Goal: Transaction & Acquisition: Purchase product/service

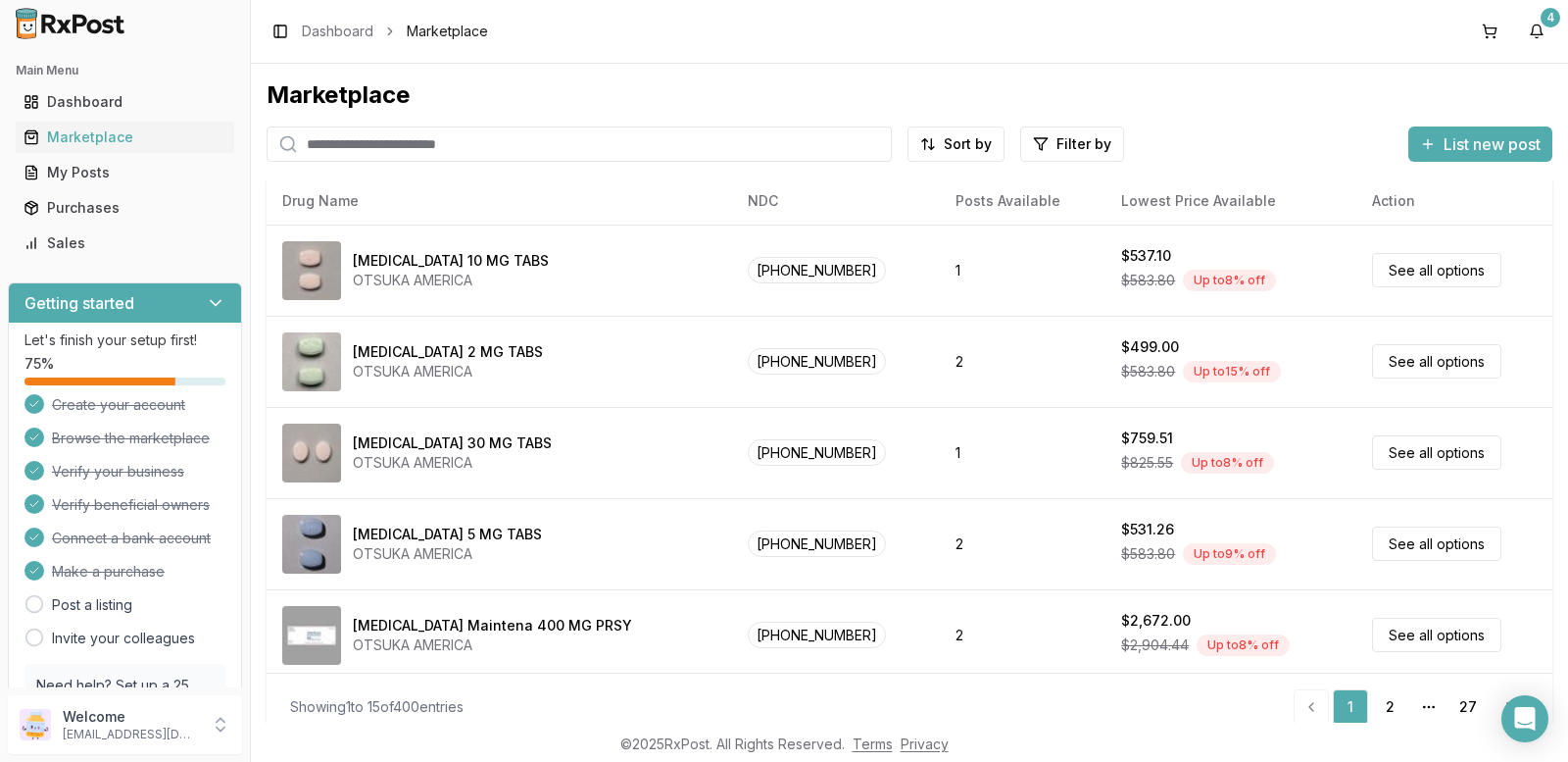
click at [494, 144] on input "search" at bounding box center [579, 144] width 626 height 36
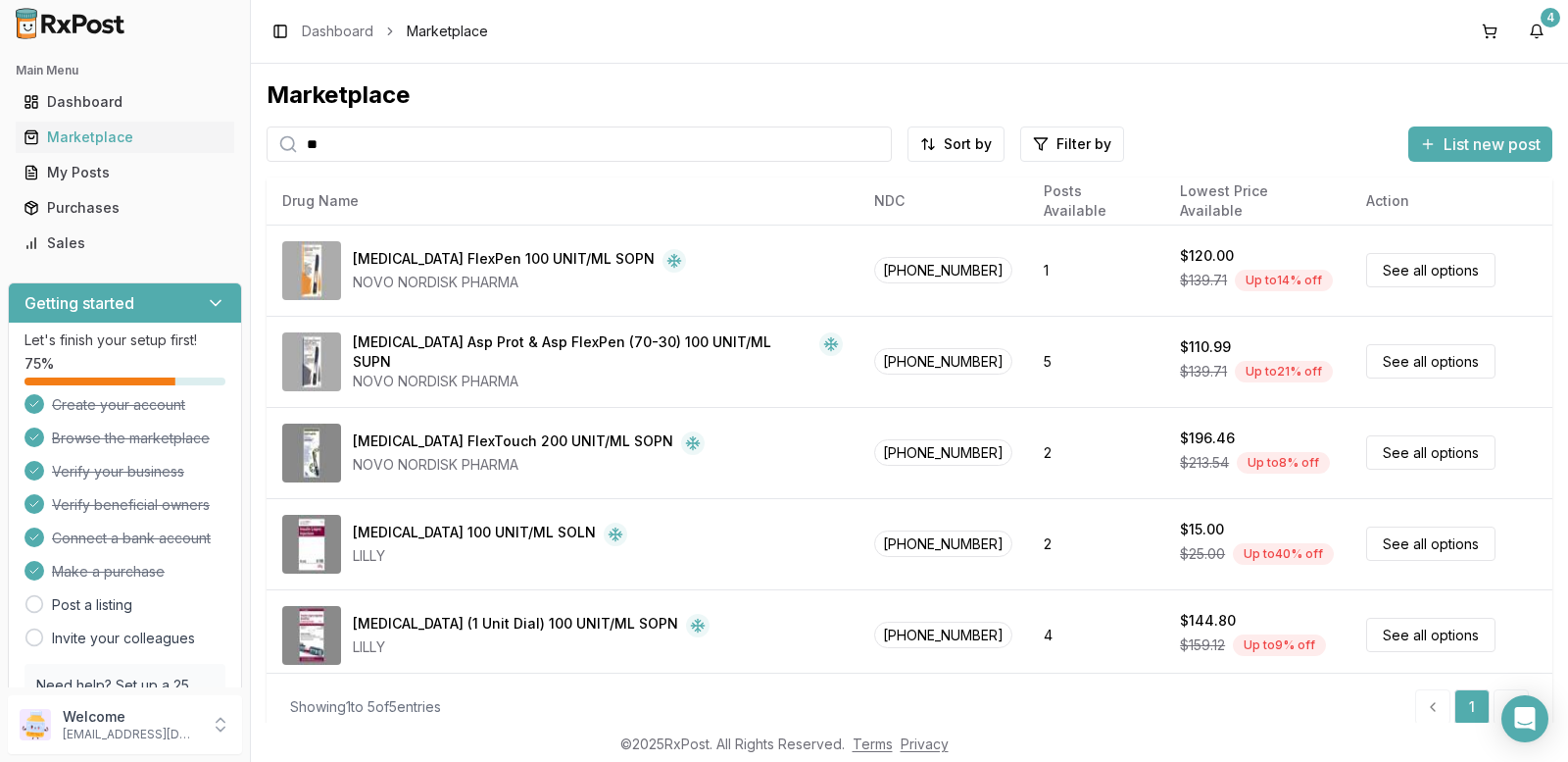
type input "*"
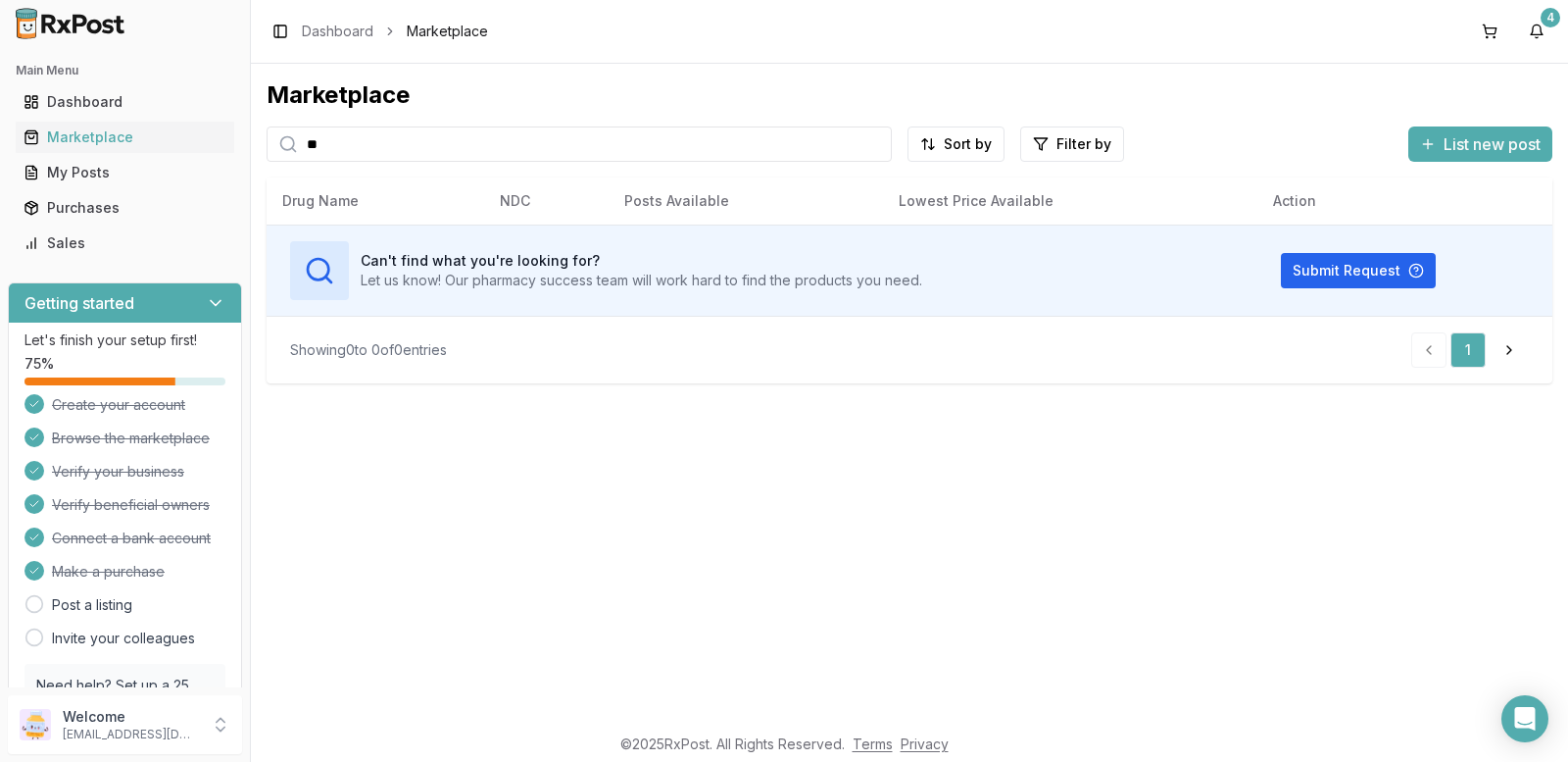
type input "*"
type input "*******"
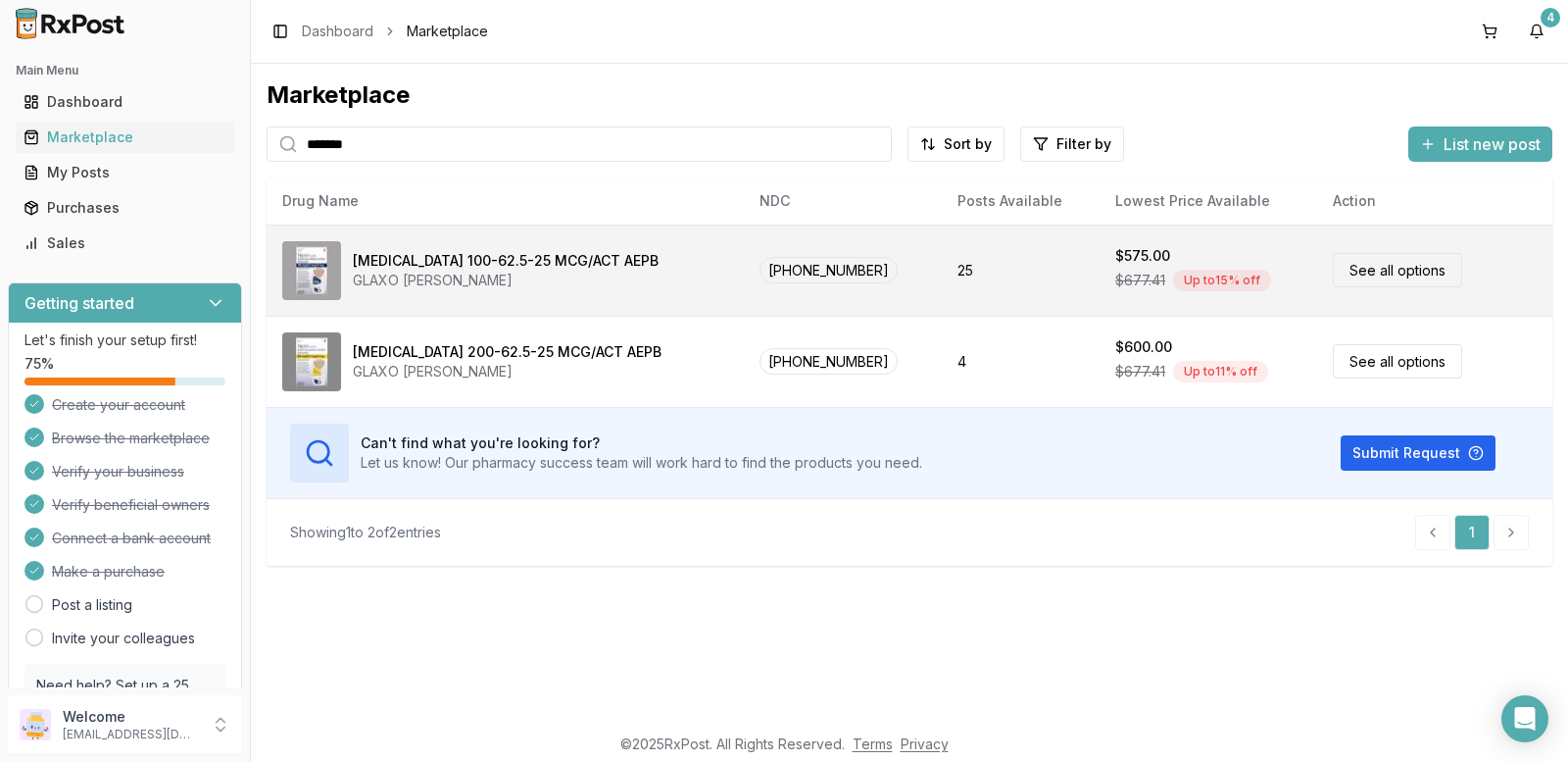
click at [1368, 266] on link "See all options" at bounding box center [1397, 269] width 129 height 35
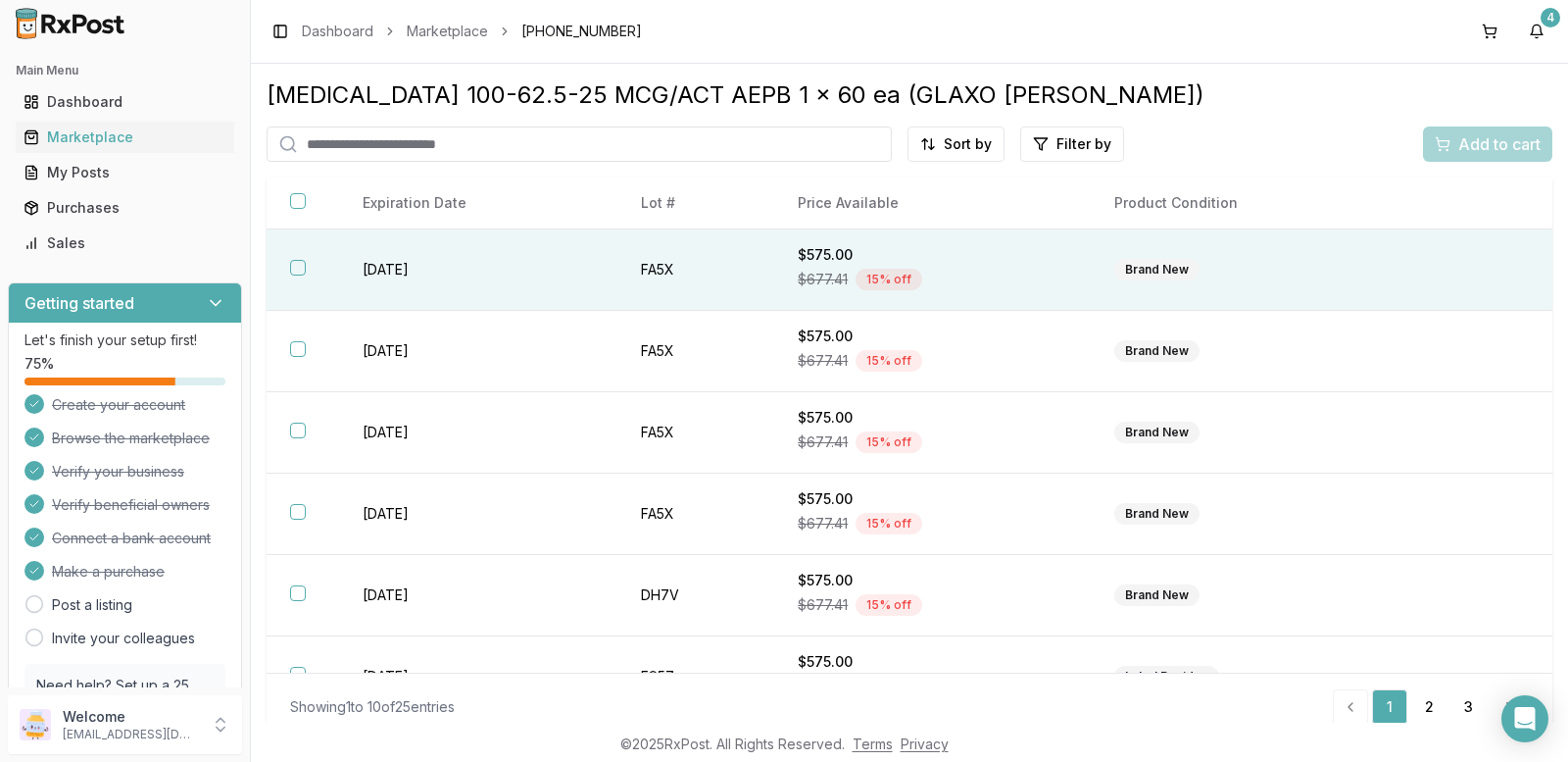
click at [292, 265] on button "button" at bounding box center [298, 267] width 16 height 16
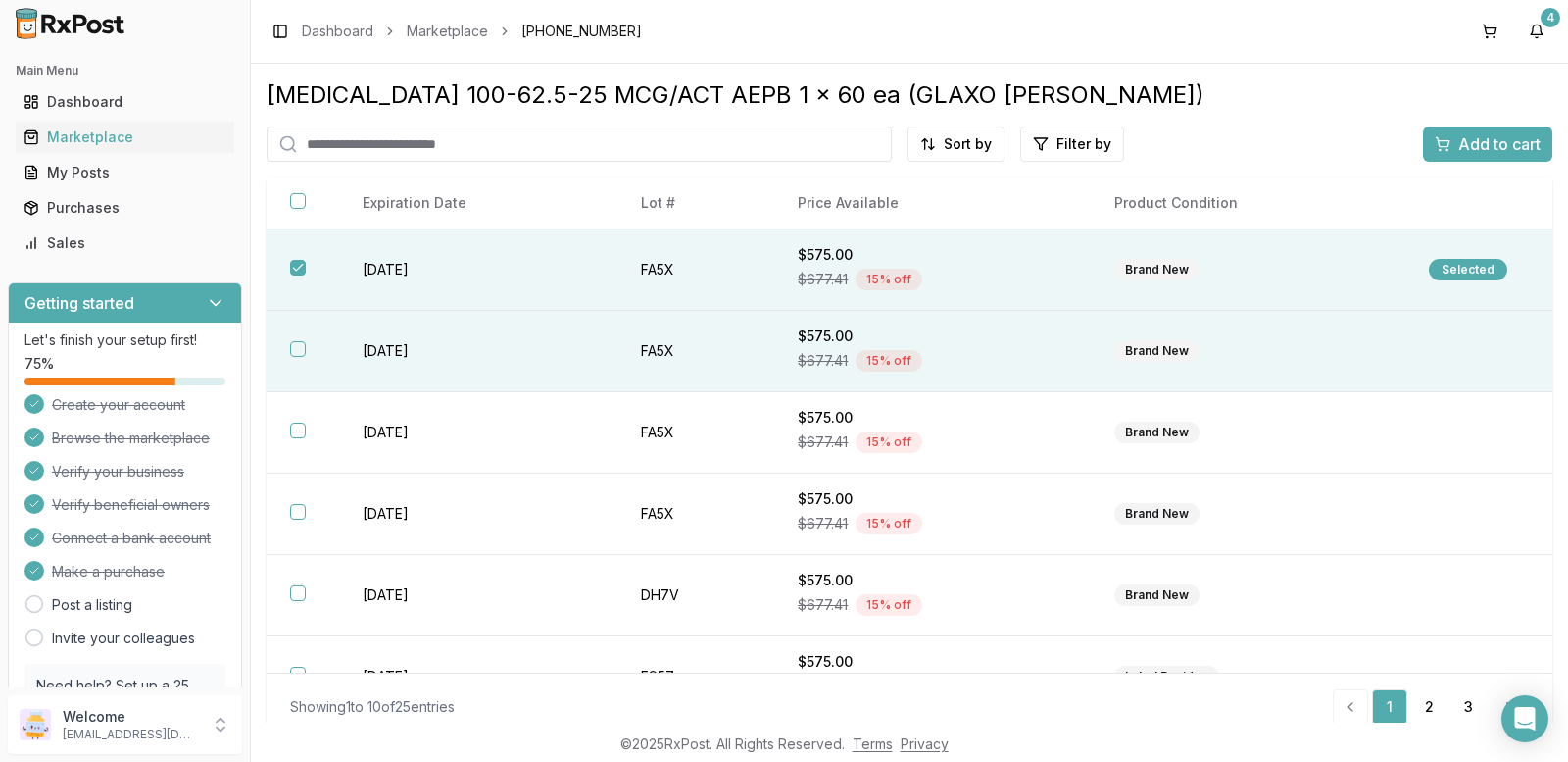
click at [302, 347] on button "button" at bounding box center [298, 349] width 16 height 16
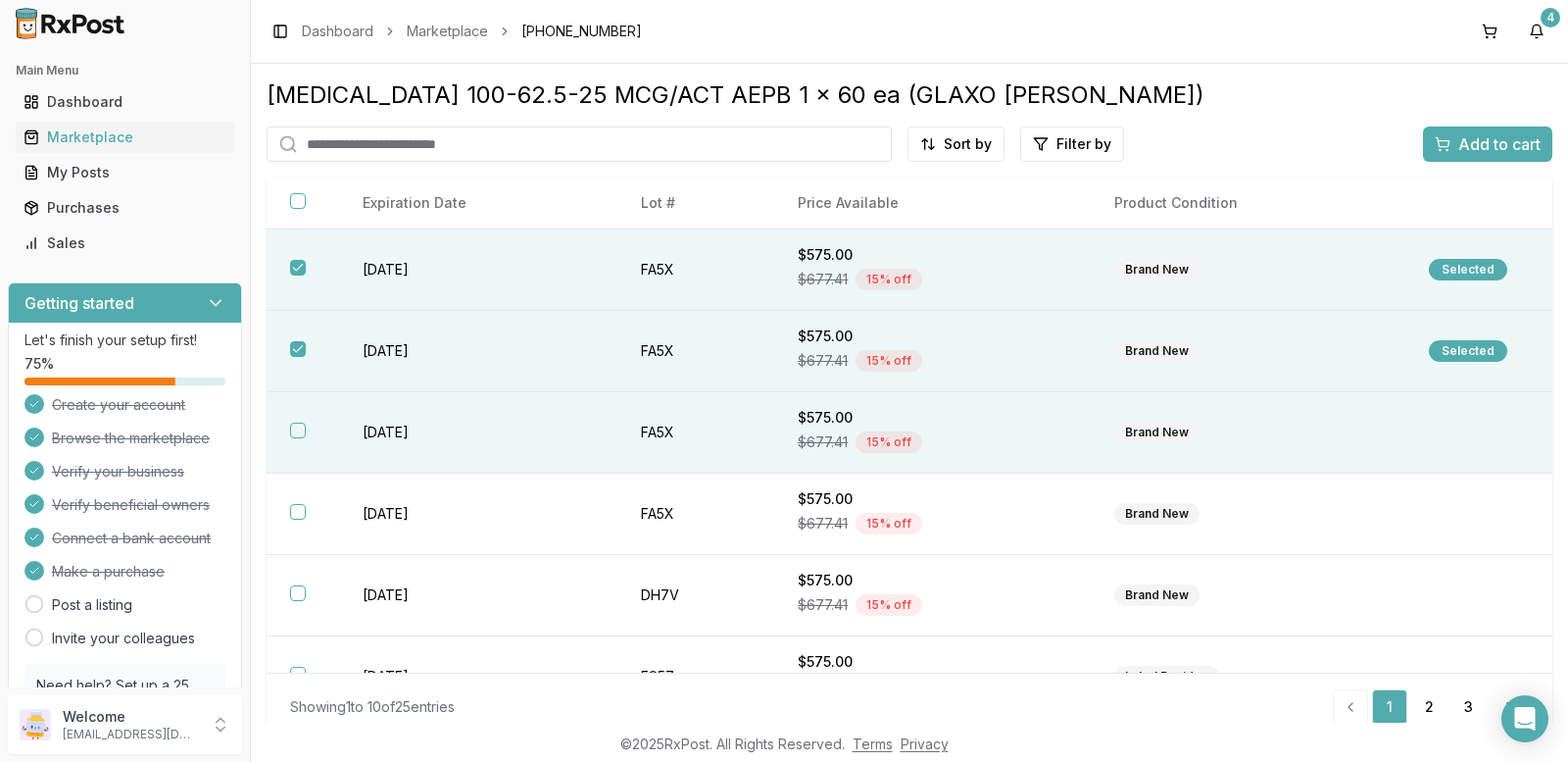
click at [297, 430] on button "button" at bounding box center [298, 430] width 16 height 16
click at [1461, 151] on span "Add to cart" at bounding box center [1499, 144] width 82 height 24
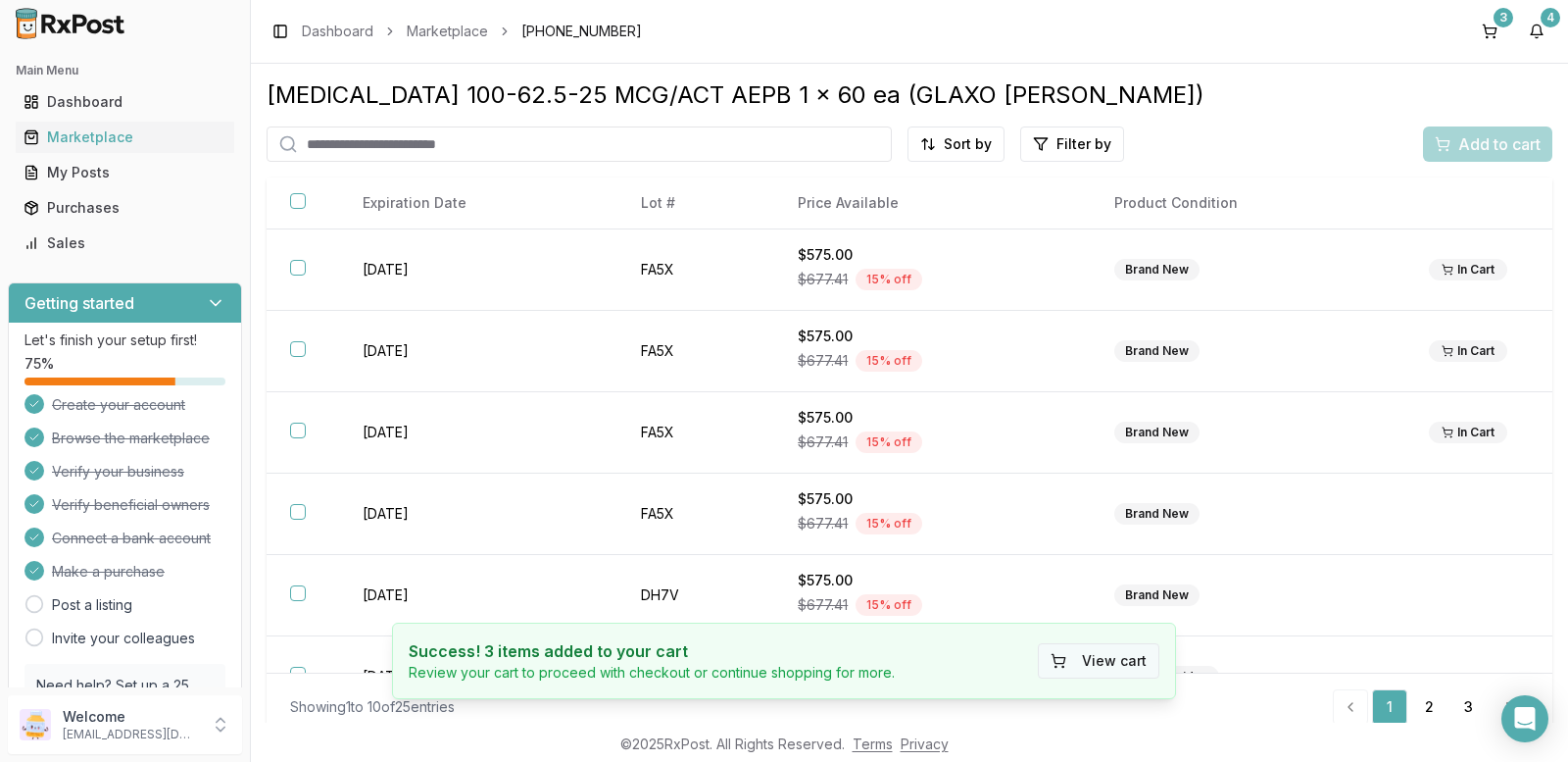
click at [1082, 662] on button "View cart" at bounding box center [1098, 661] width 121 height 36
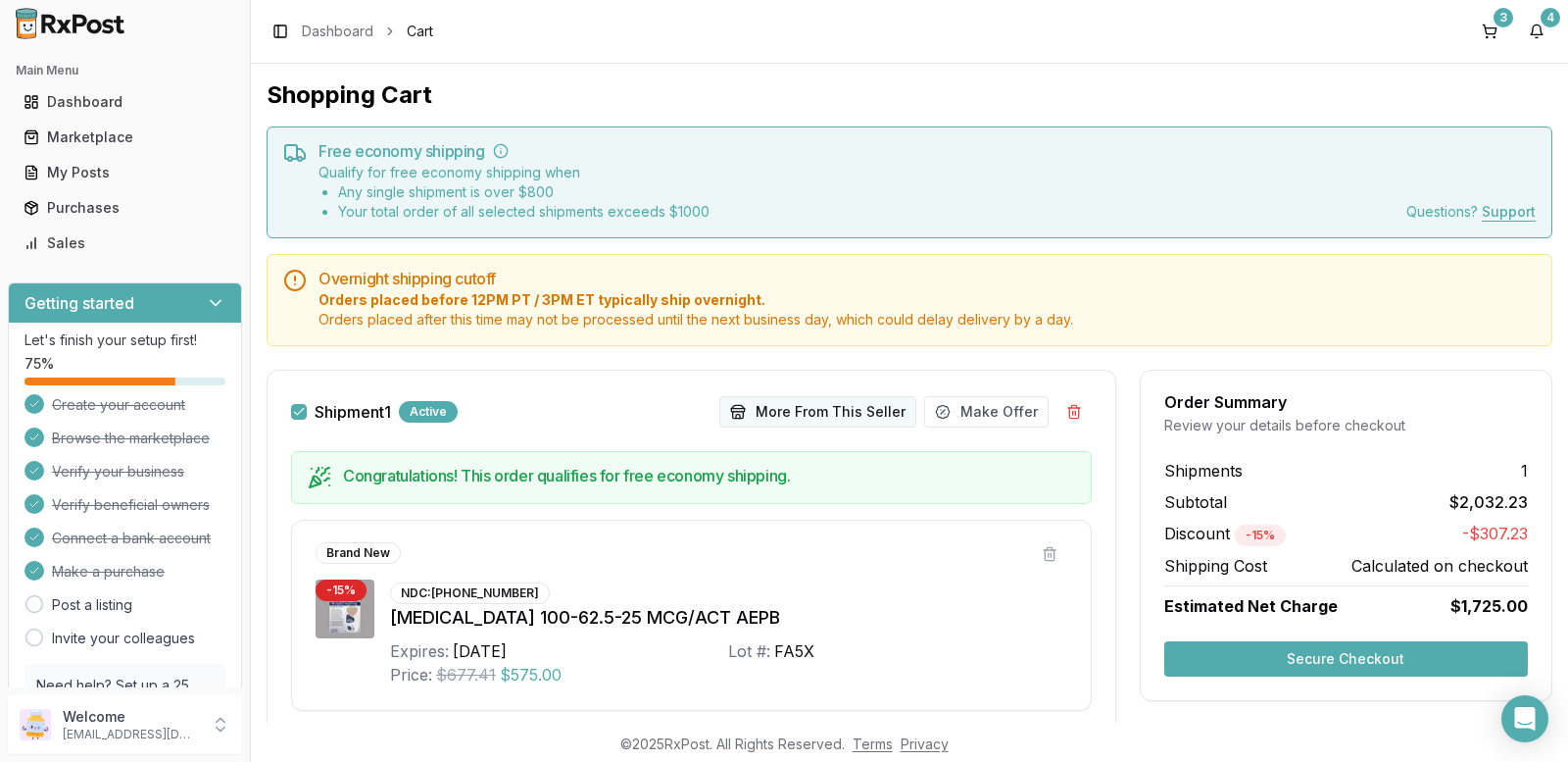
click at [776, 410] on button "More From This Seller" at bounding box center [818, 412] width 197 height 32
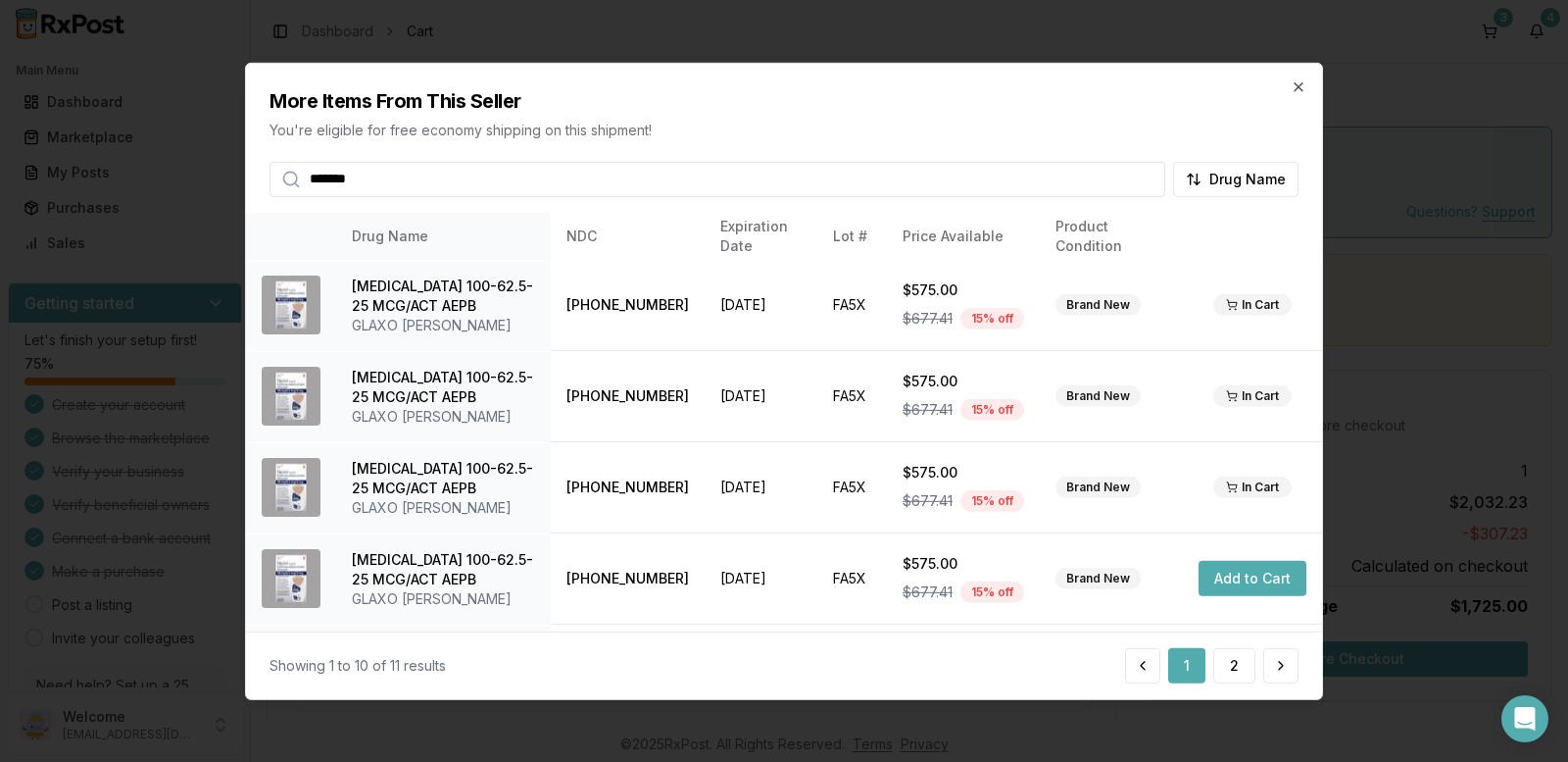
type input "*******"
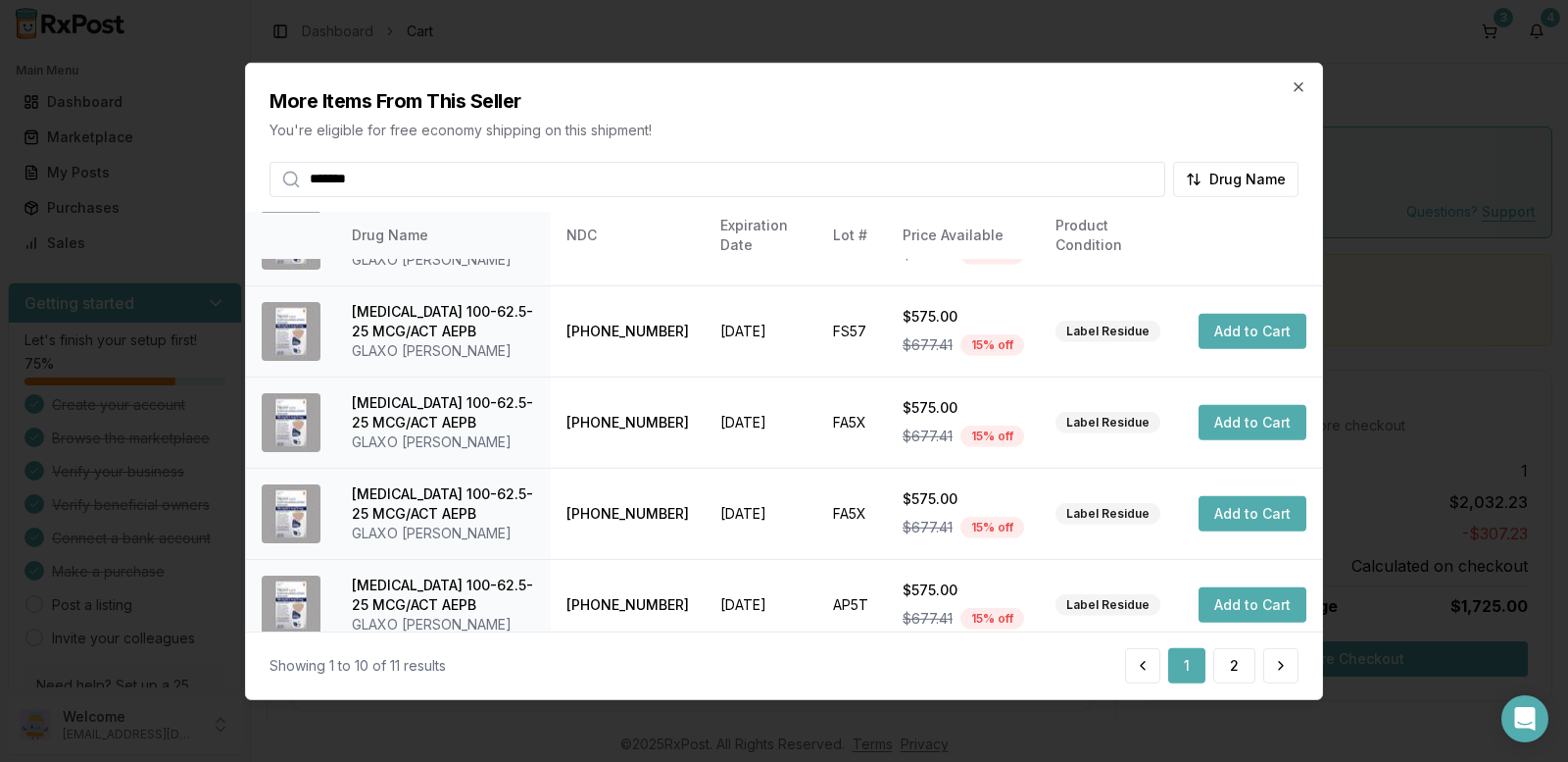
scroll to position [539, 0]
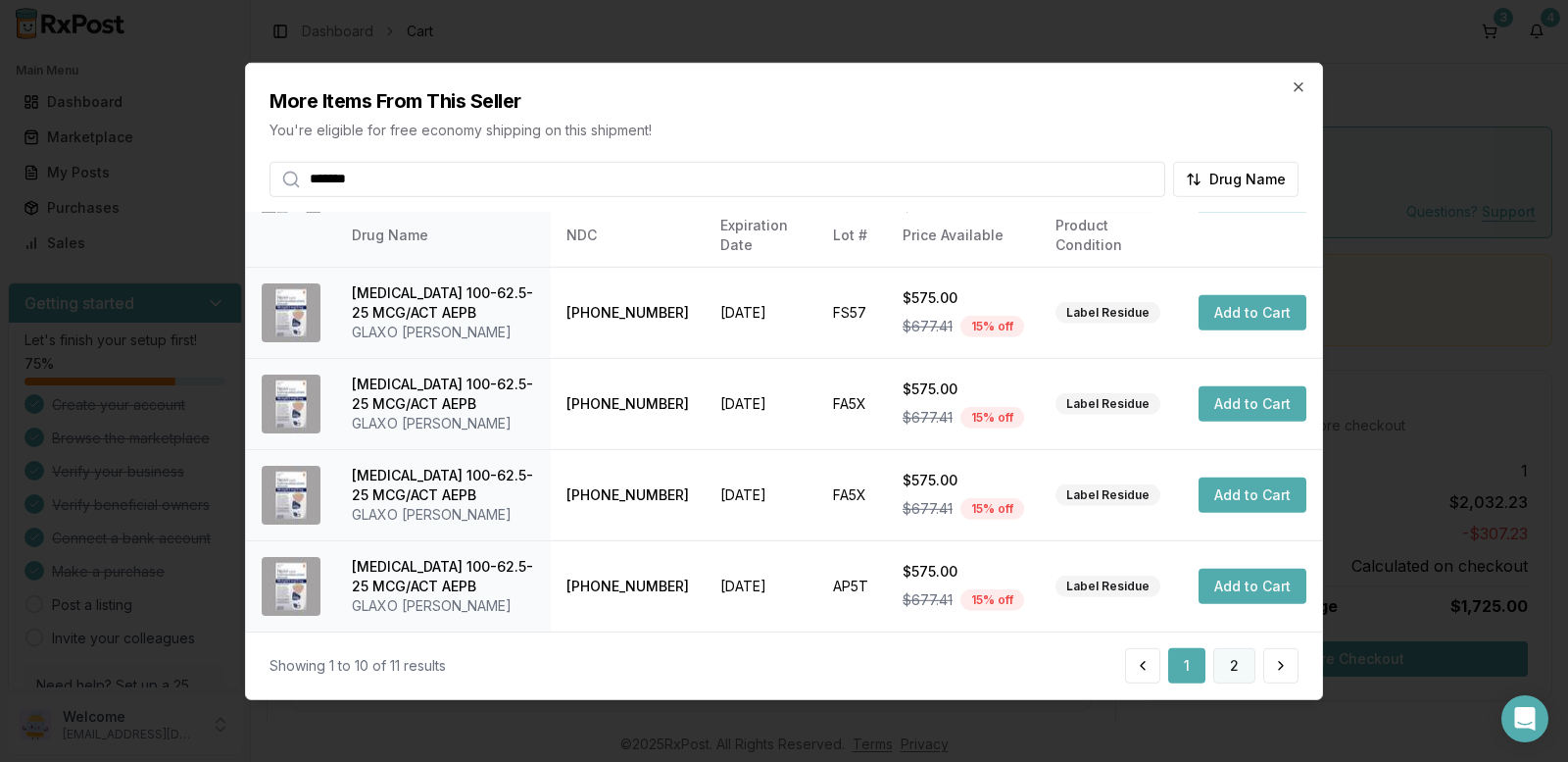
click at [1223, 660] on button "2" at bounding box center [1234, 666] width 42 height 36
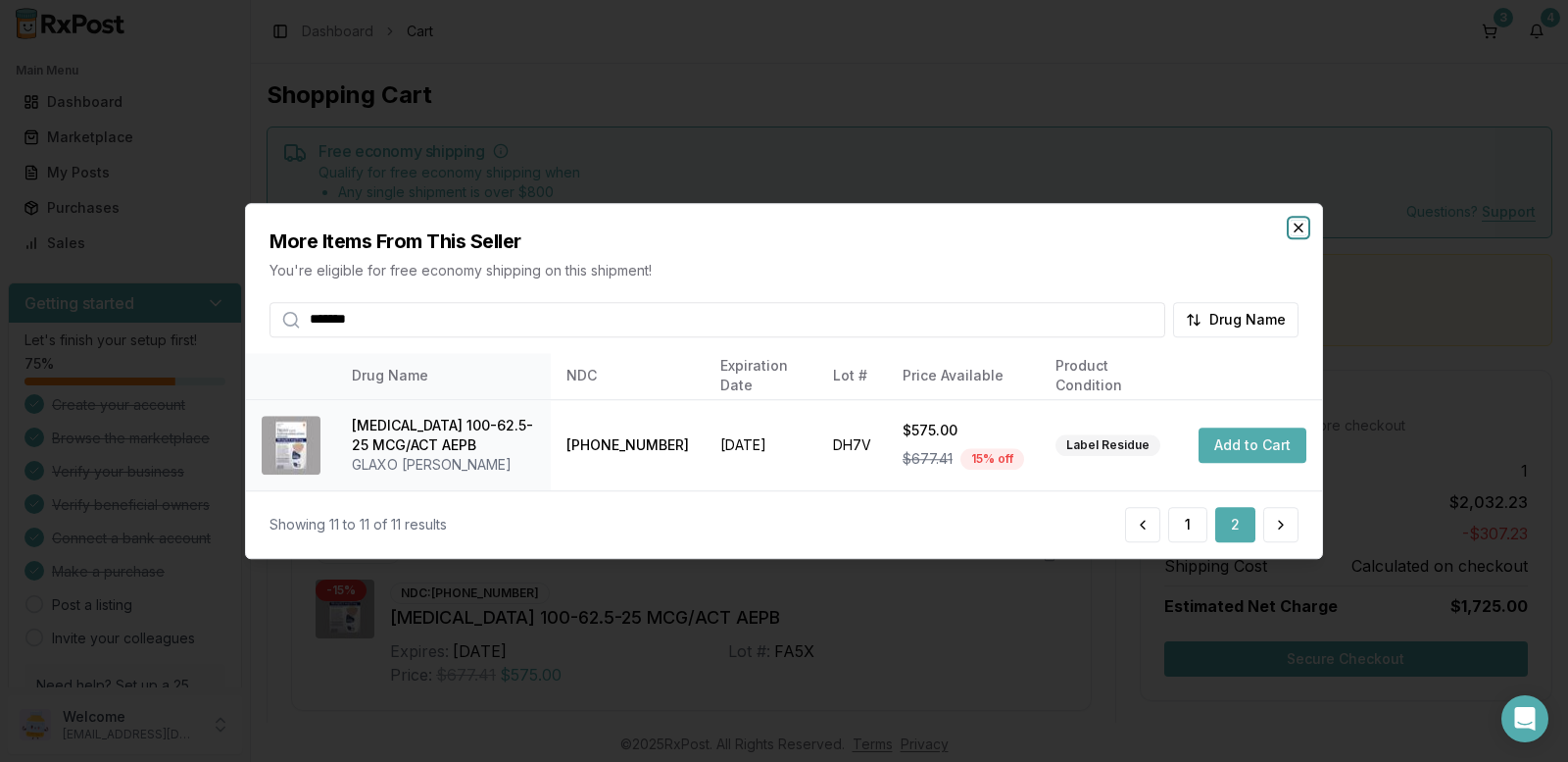
click at [1299, 225] on icon "button" at bounding box center [1299, 227] width 16 height 16
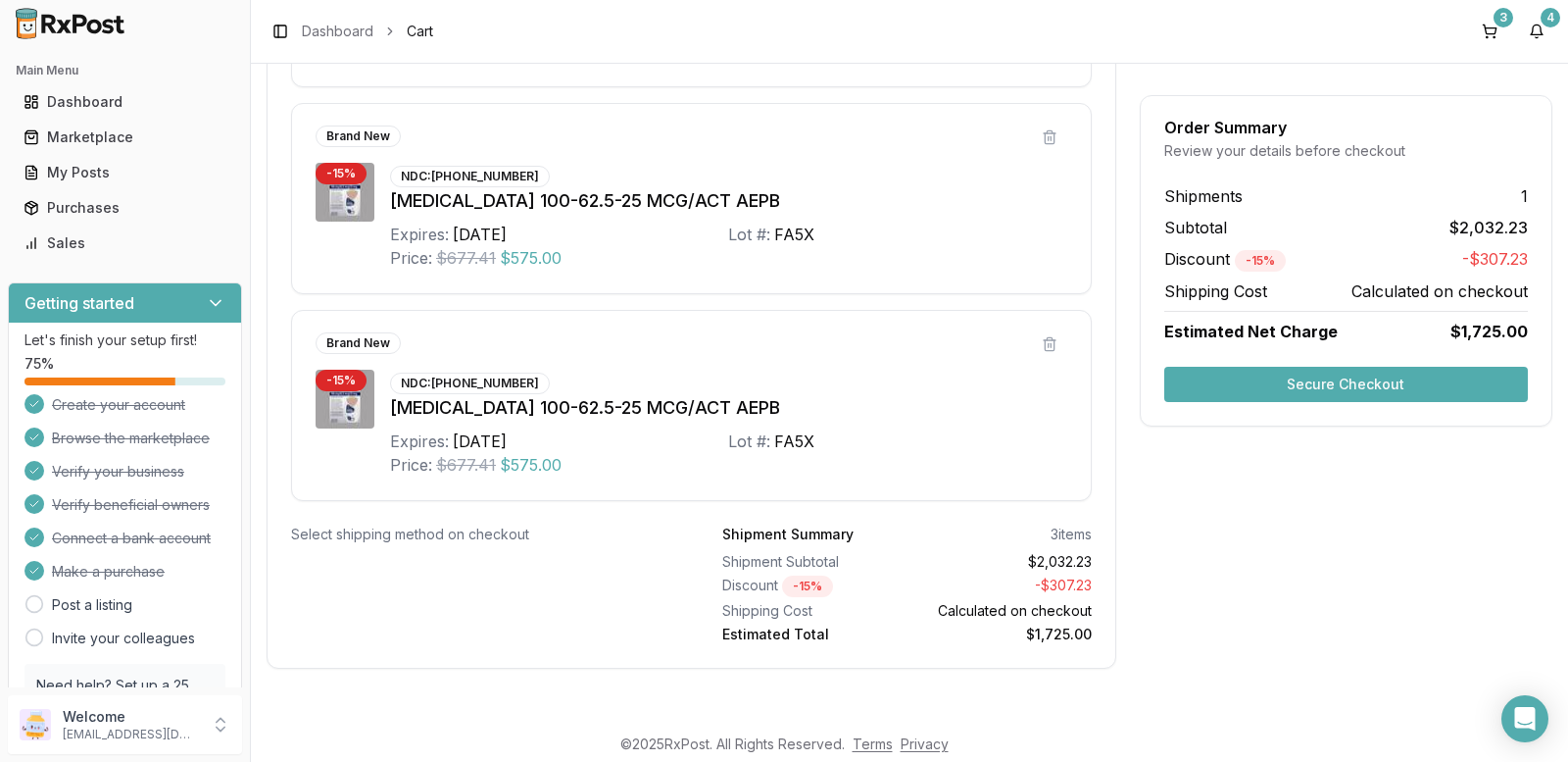
scroll to position [625, 0]
click at [1261, 382] on button "Secure Checkout" at bounding box center [1346, 384] width 363 height 36
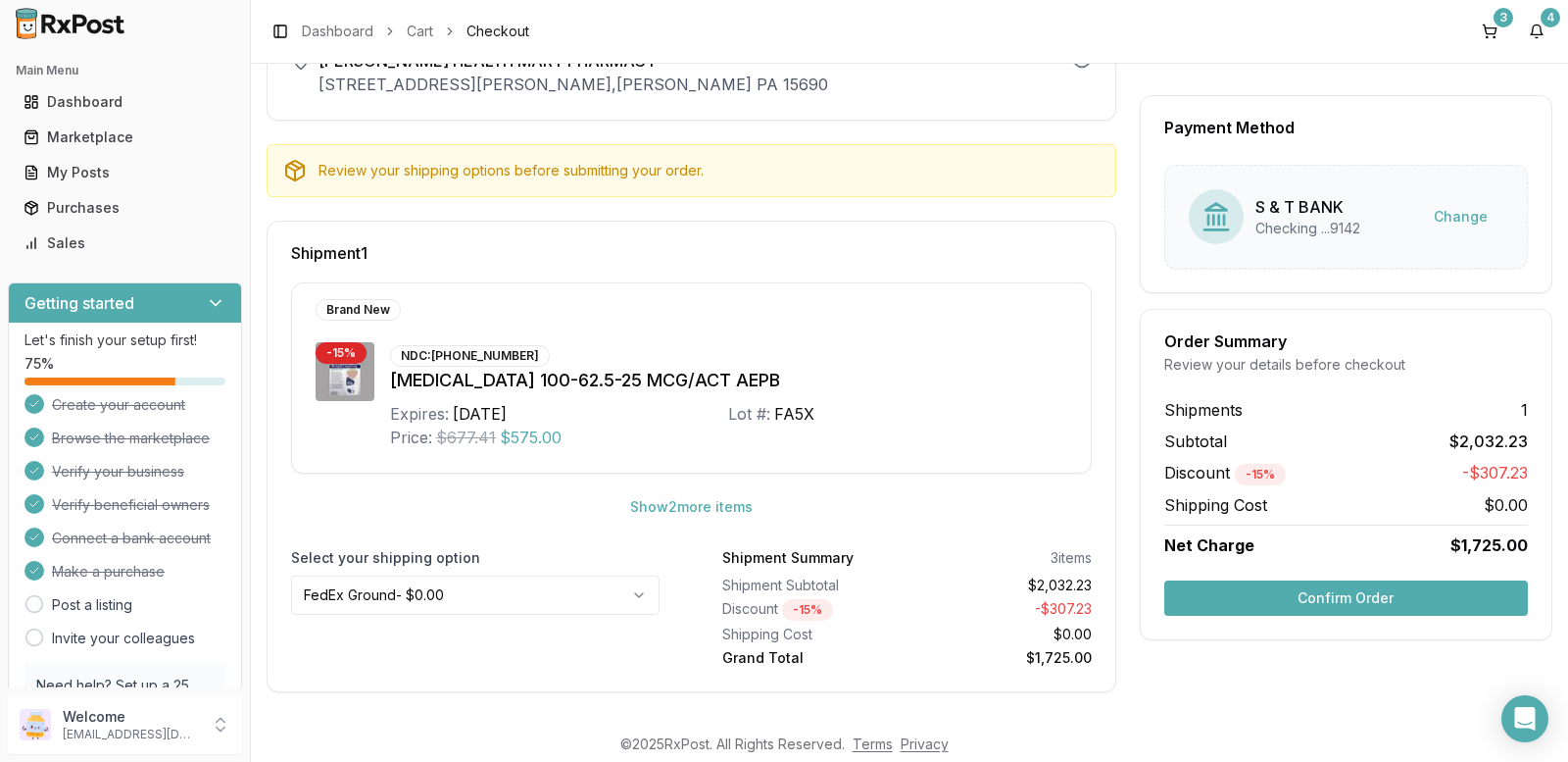
scroll to position [140, 0]
click at [1319, 596] on button "Confirm Order" at bounding box center [1346, 598] width 363 height 36
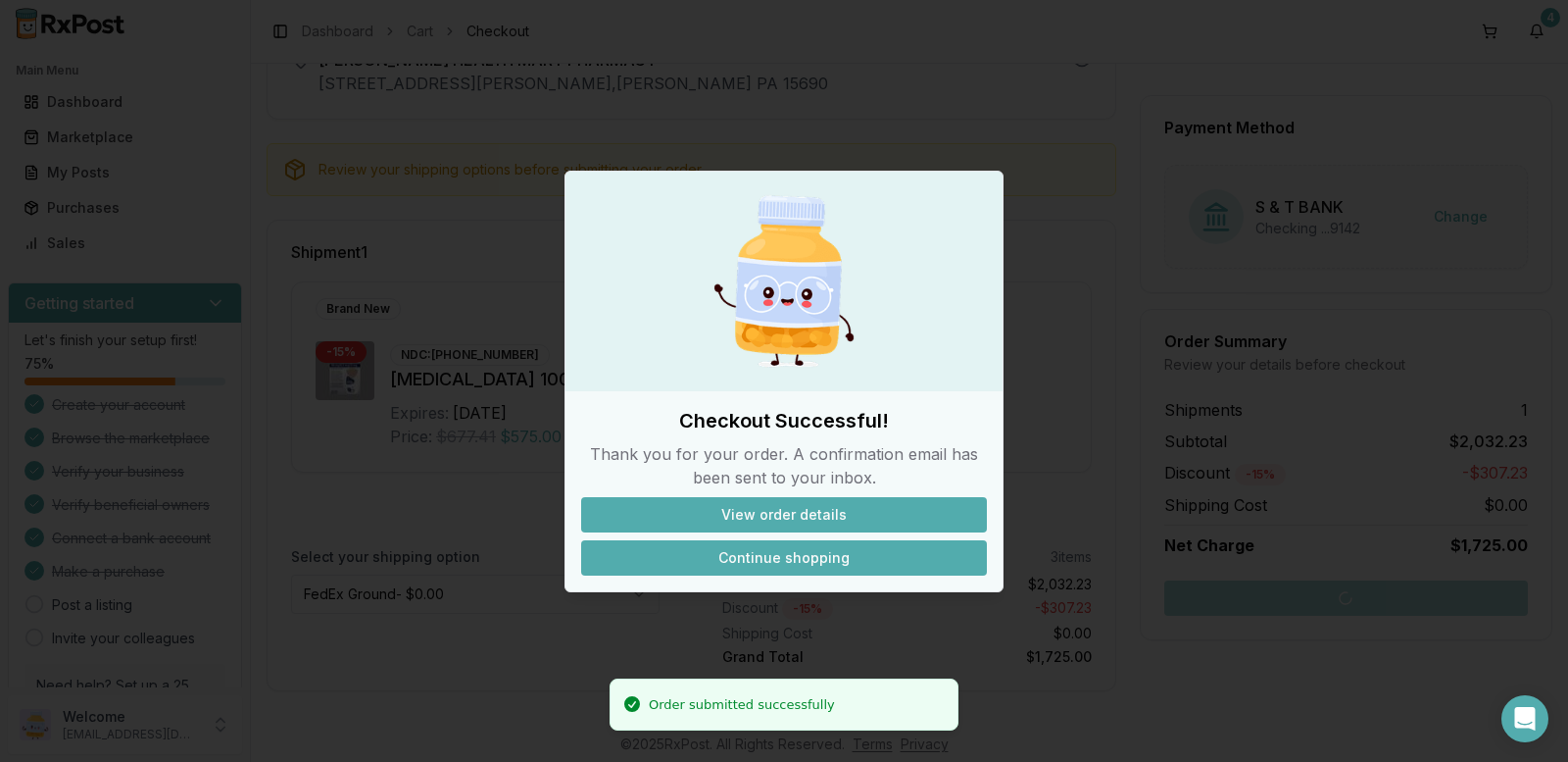
click at [785, 569] on button "Continue shopping" at bounding box center [784, 558] width 406 height 36
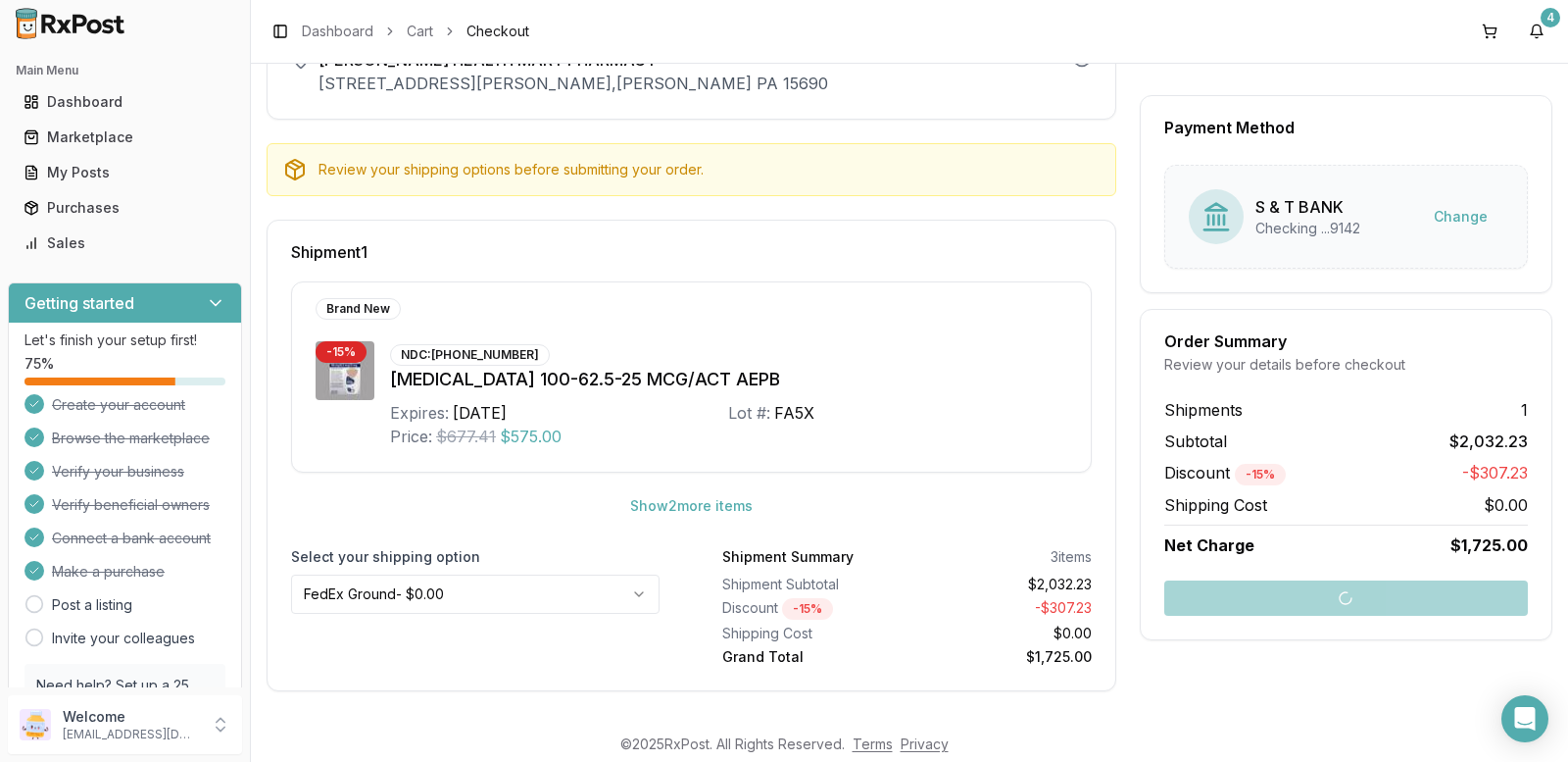
scroll to position [0, 0]
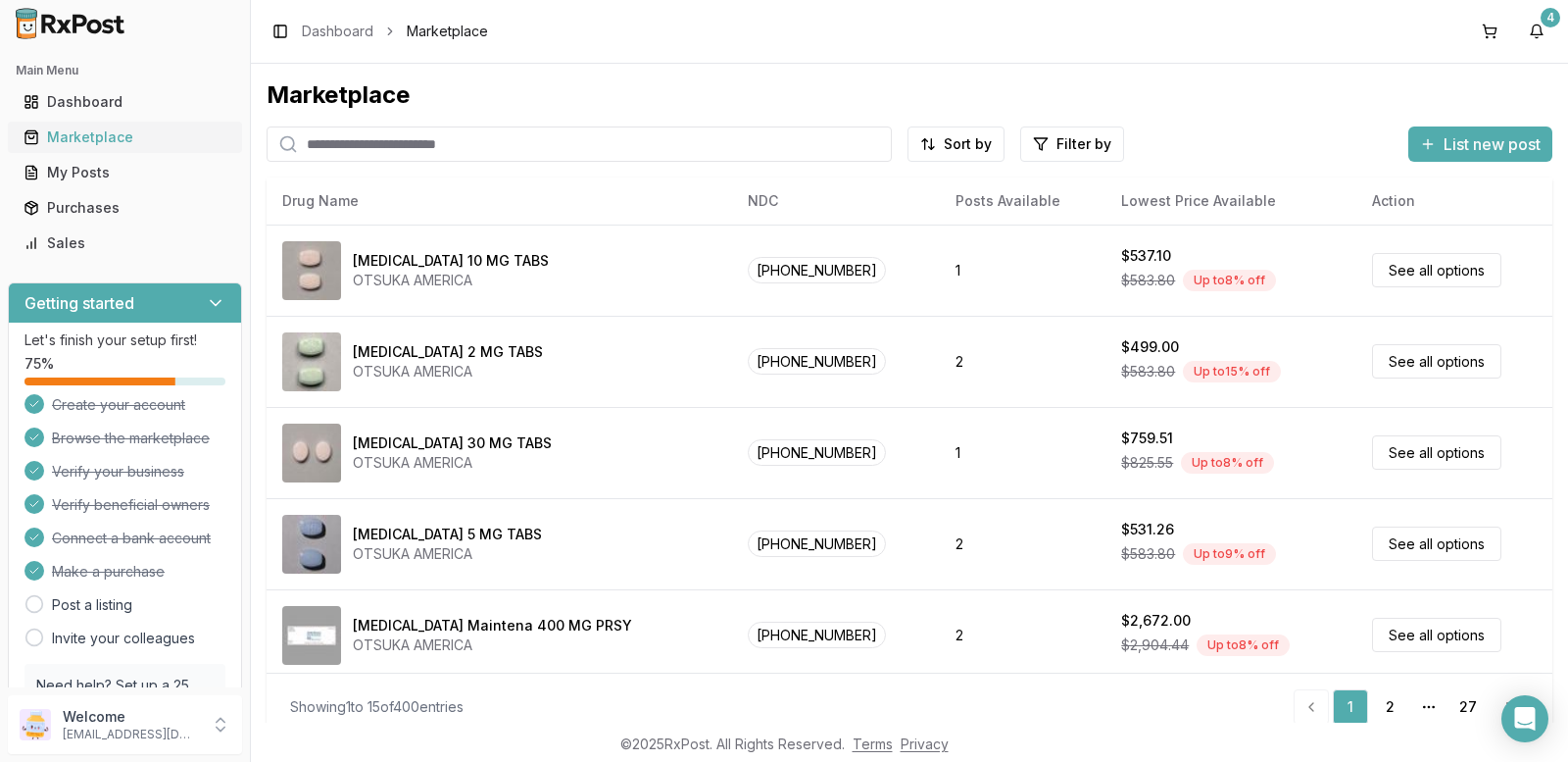
click at [80, 139] on div "Marketplace" at bounding box center [125, 137] width 203 height 20
click at [310, 140] on input "search" at bounding box center [579, 144] width 626 height 36
type input "*"
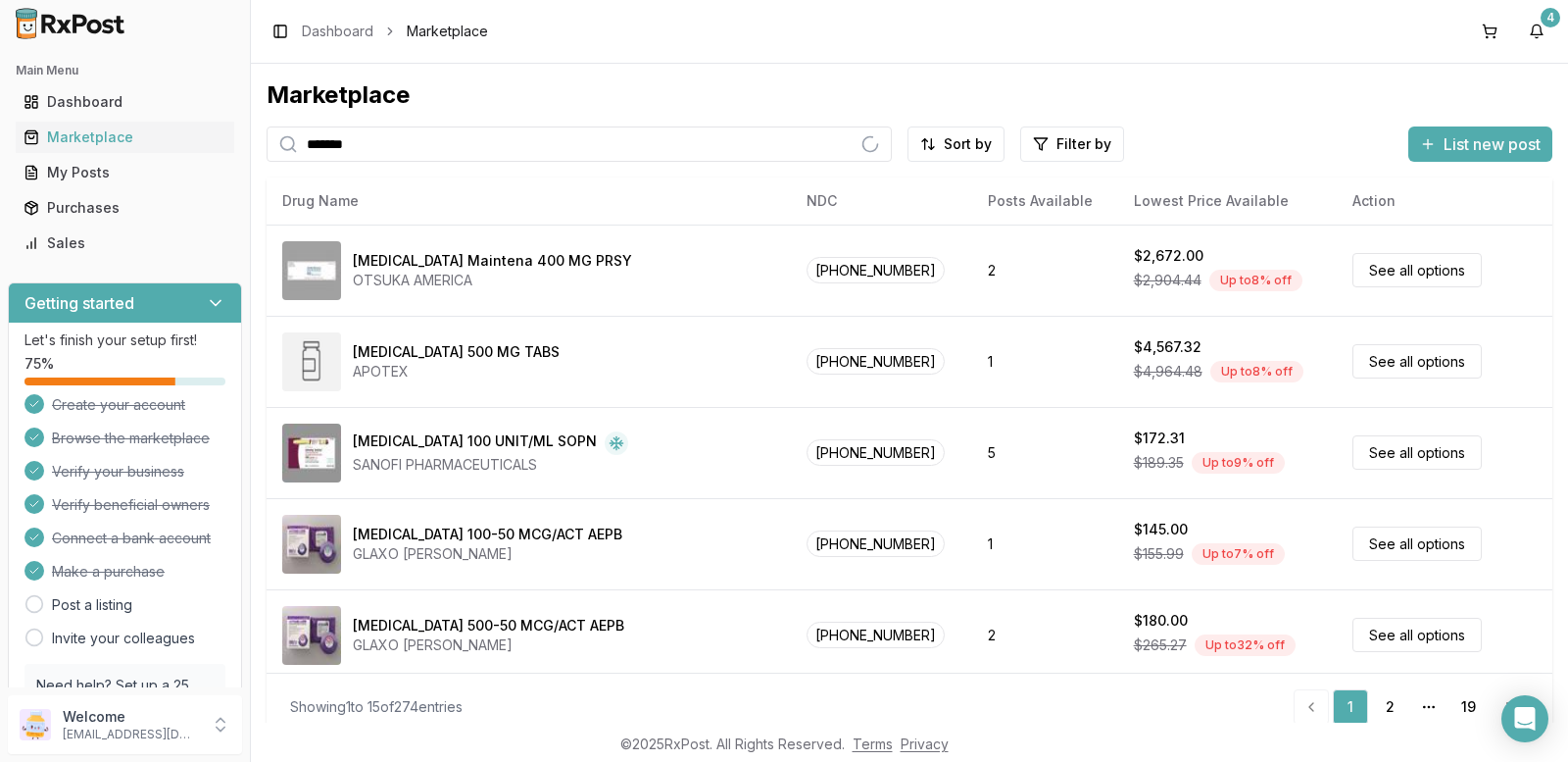
type input "*******"
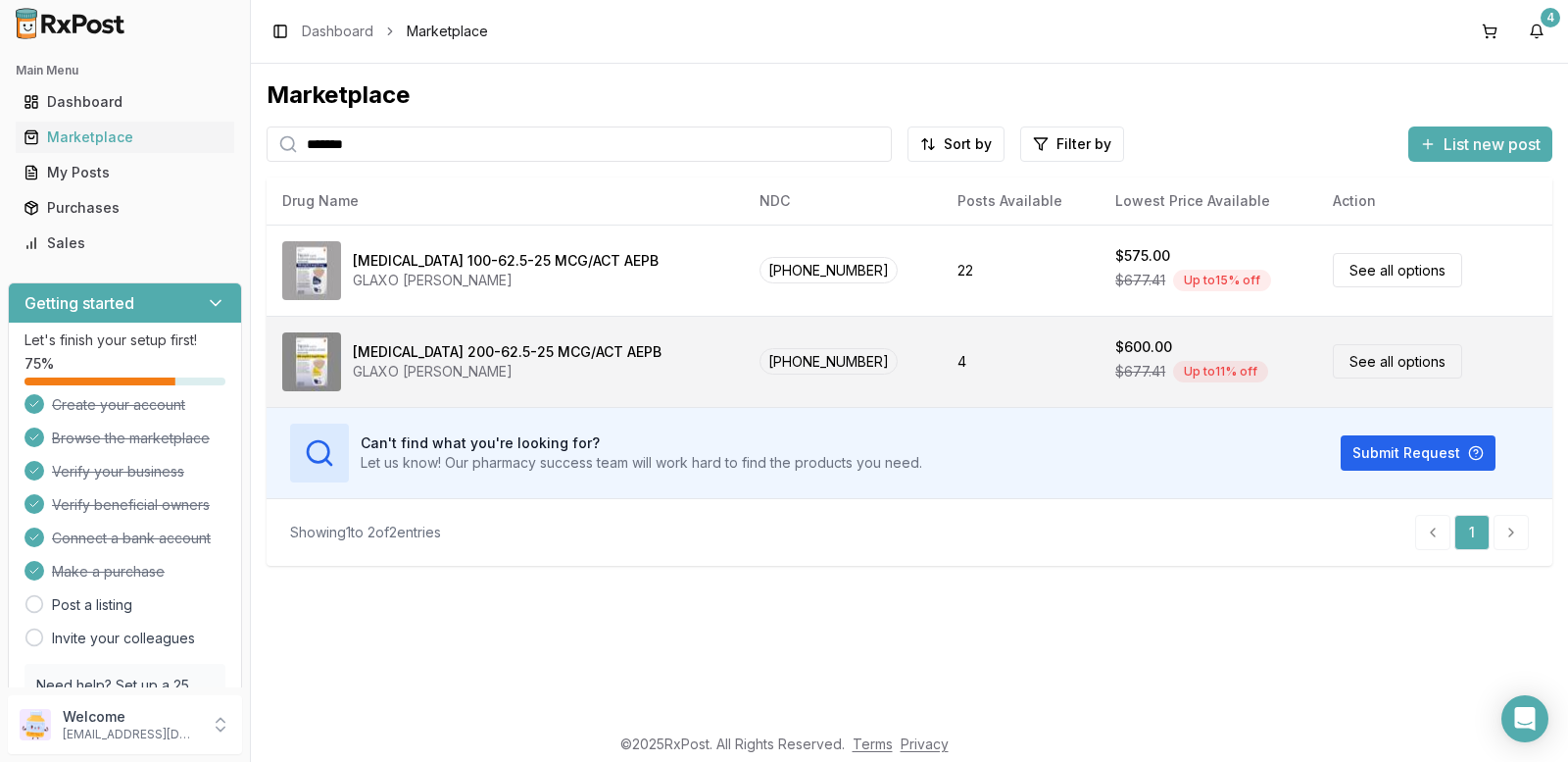
click at [1363, 362] on link "See all options" at bounding box center [1397, 361] width 129 height 35
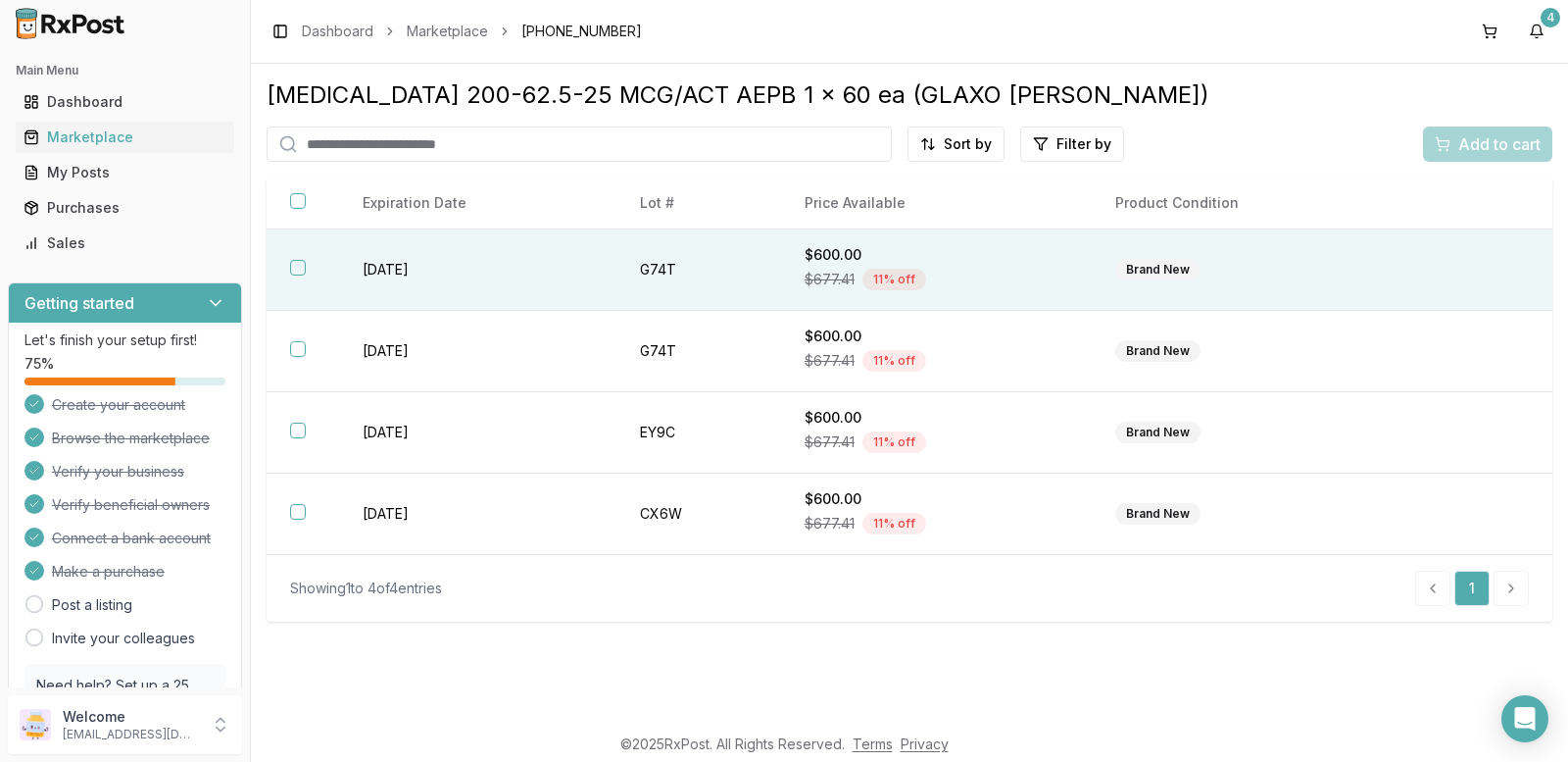
click at [302, 267] on button "button" at bounding box center [298, 267] width 16 height 16
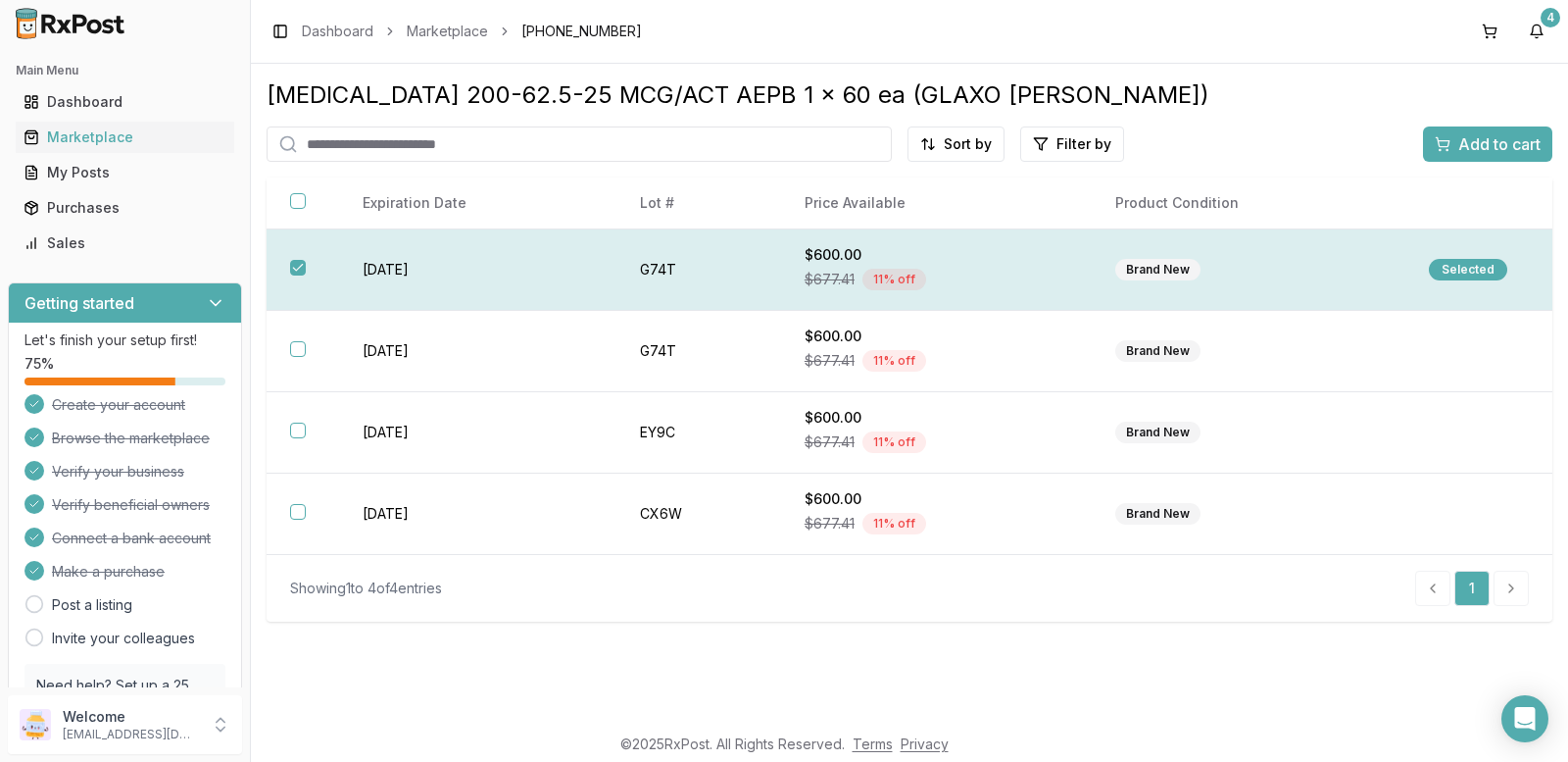
click at [1471, 271] on div "Selected" at bounding box center [1467, 269] width 78 height 22
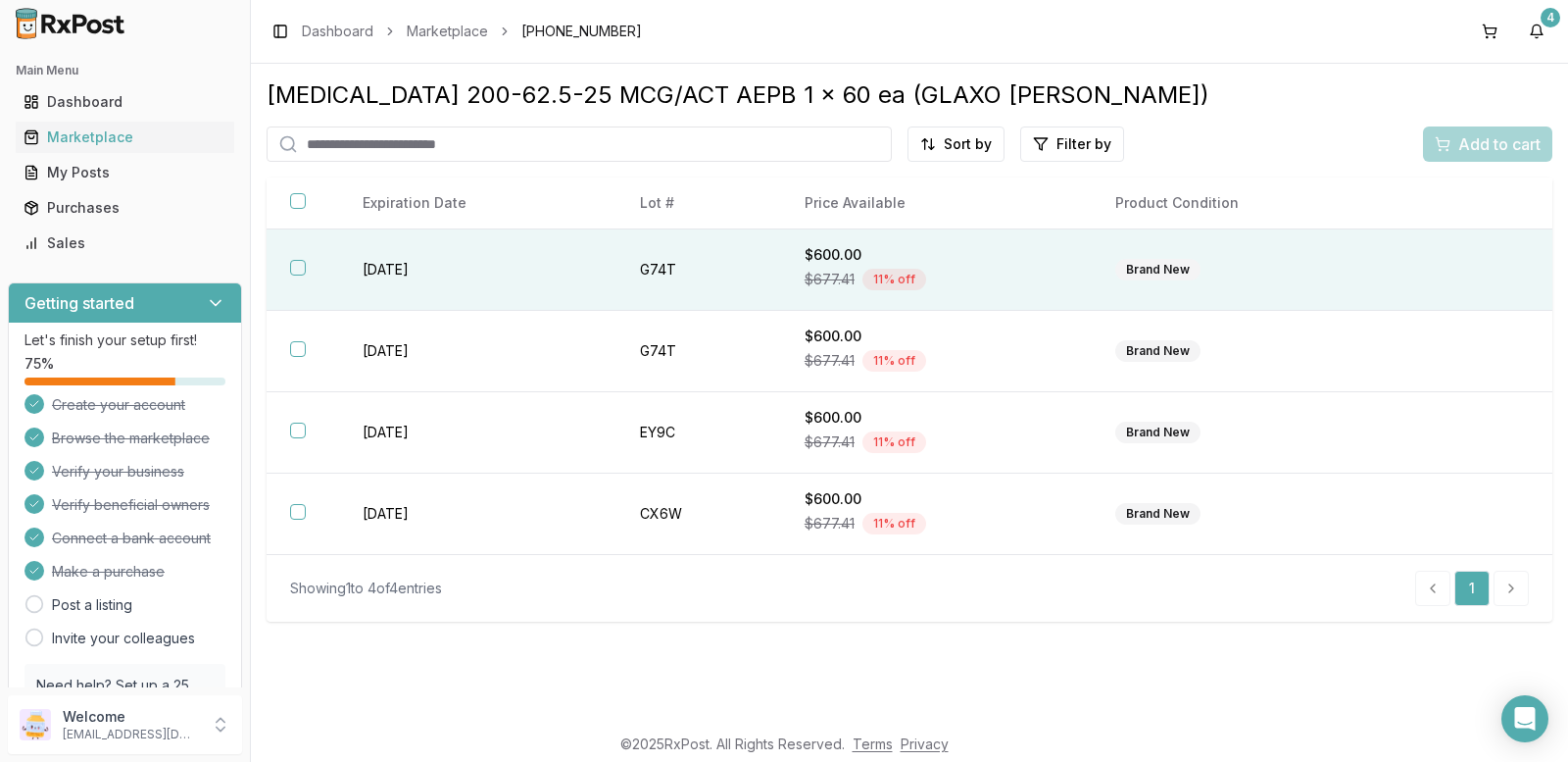
click at [293, 264] on button "button" at bounding box center [298, 267] width 16 height 16
click at [1463, 143] on span "Add to cart" at bounding box center [1499, 144] width 82 height 24
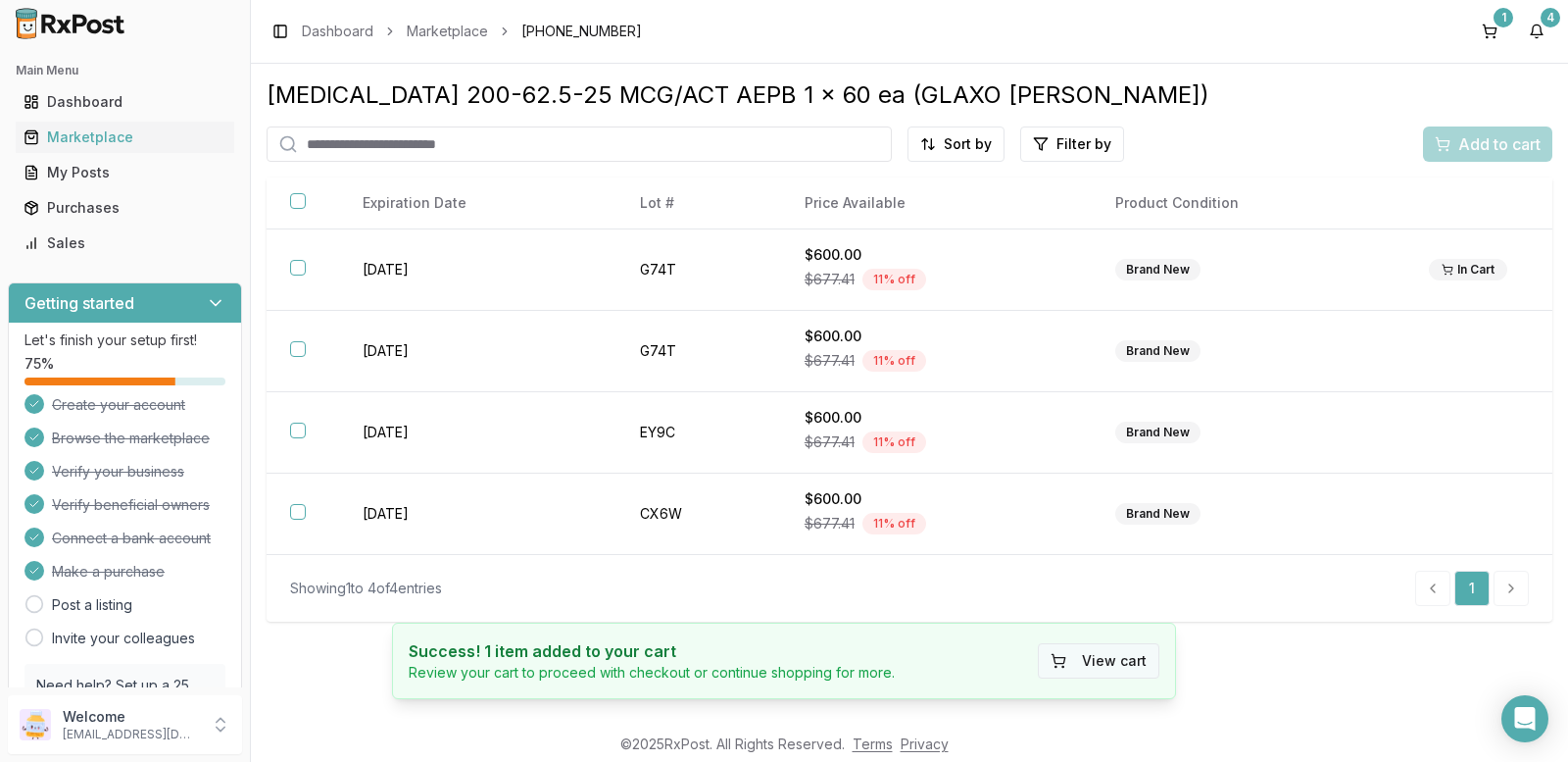
click at [1136, 657] on button "View cart" at bounding box center [1098, 661] width 121 height 36
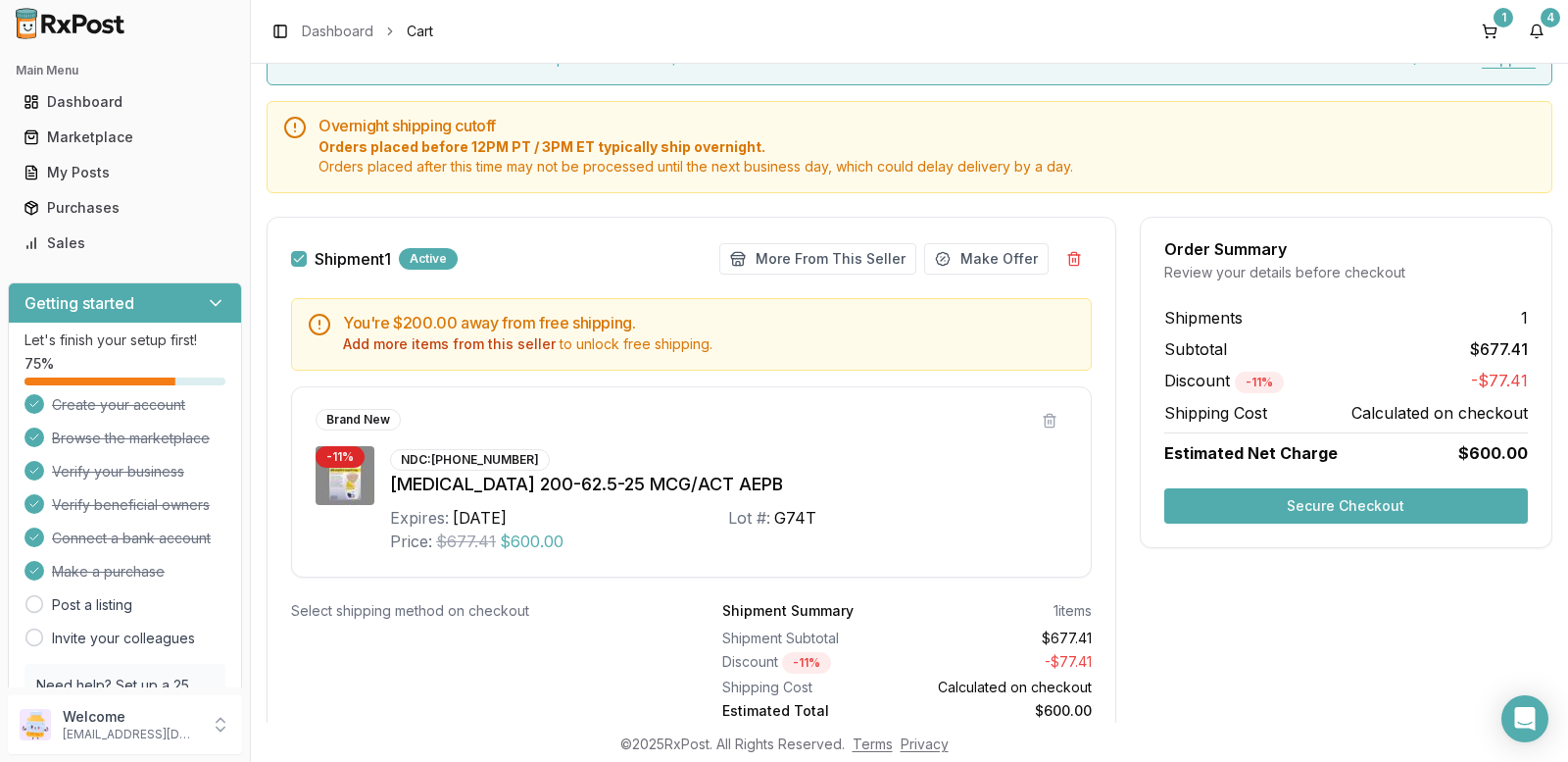
scroll to position [196, 0]
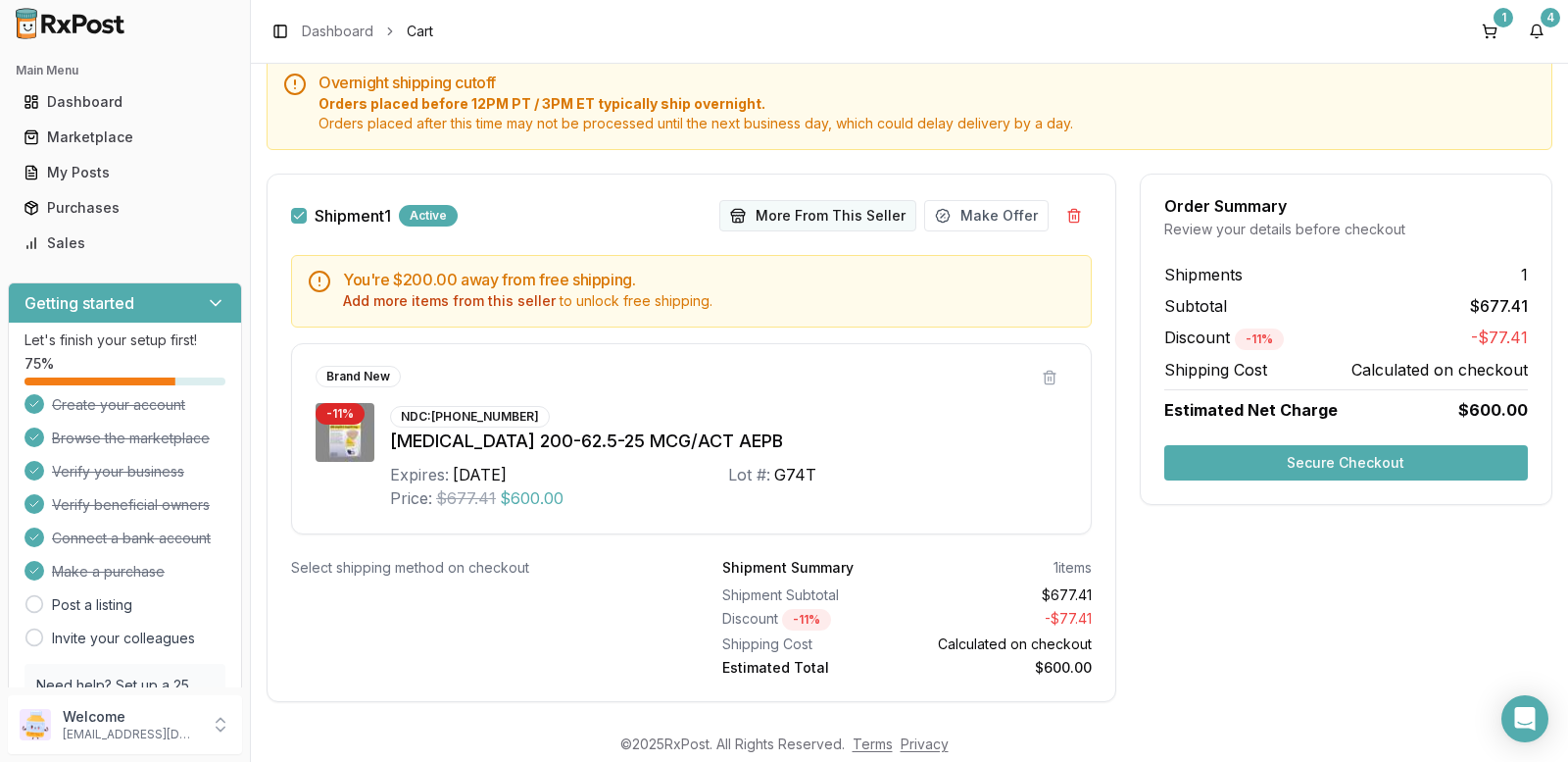
click at [821, 209] on button "More From This Seller" at bounding box center [818, 216] width 197 height 32
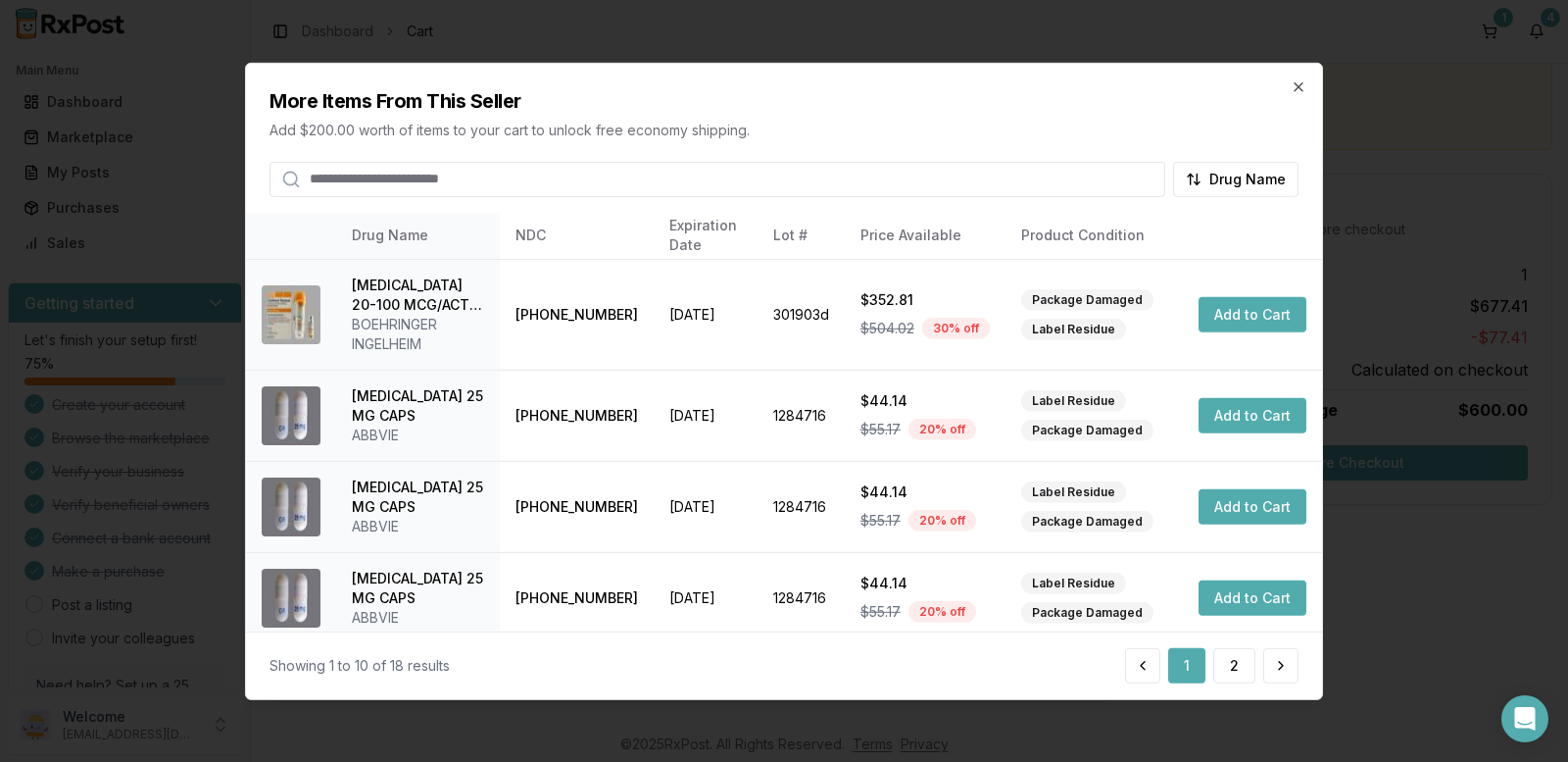
click at [430, 180] on input "search" at bounding box center [717, 179] width 896 height 36
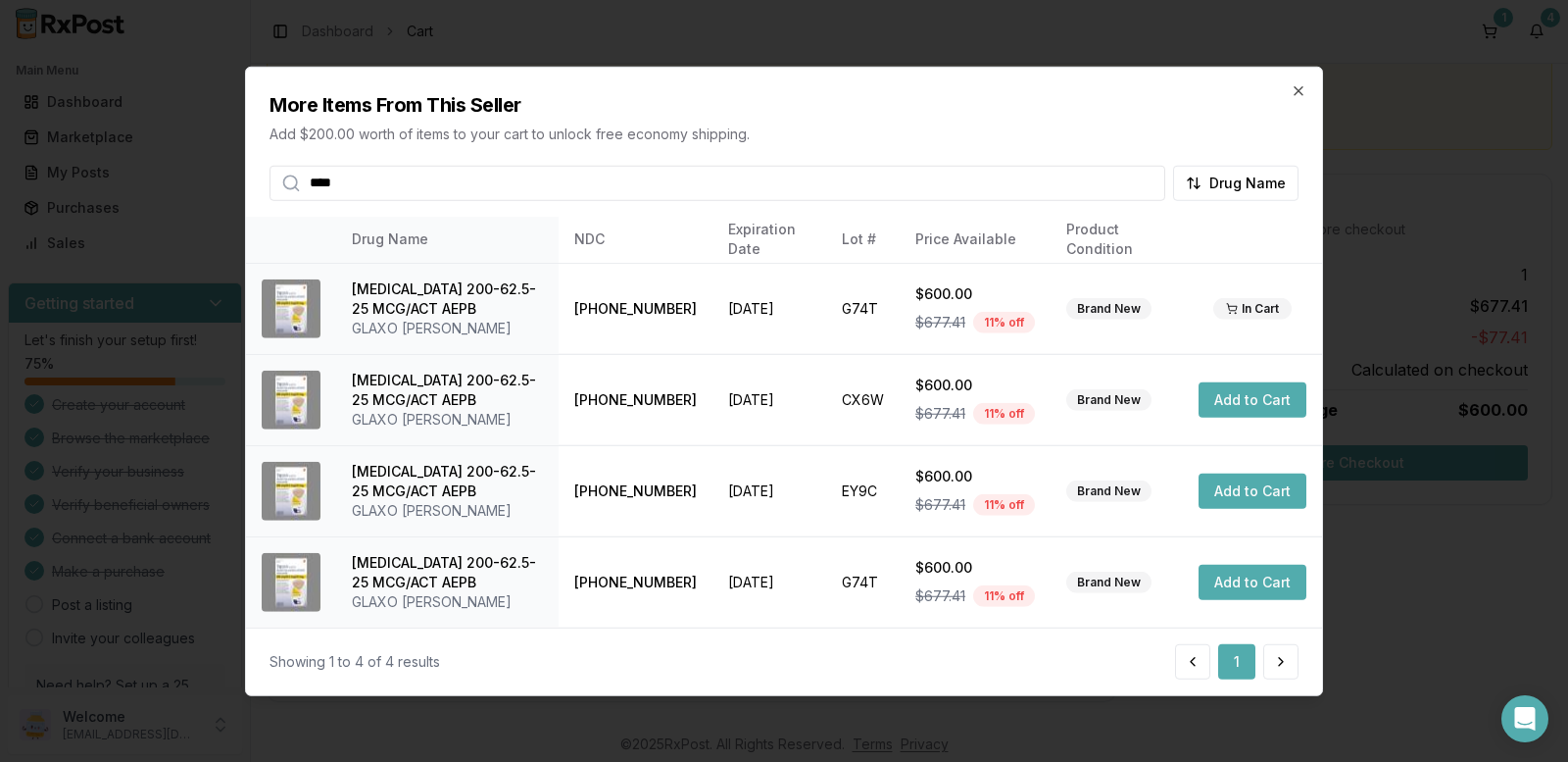
type input "****"
click at [1241, 396] on button "Add to Cart" at bounding box center [1252, 400] width 108 height 36
click at [1295, 88] on icon "button" at bounding box center [1299, 90] width 16 height 16
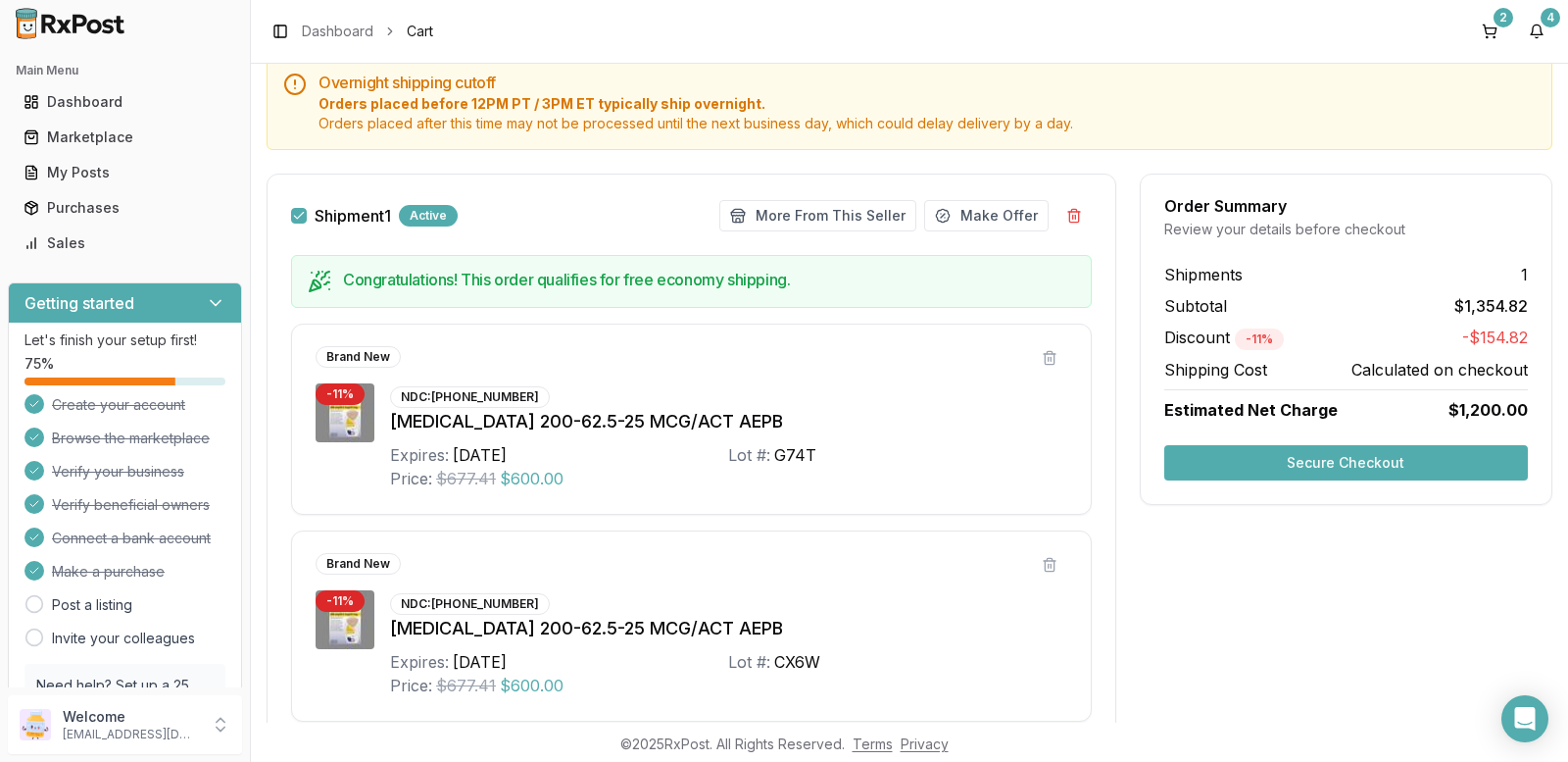
click at [1311, 469] on button "Secure Checkout" at bounding box center [1346, 463] width 363 height 36
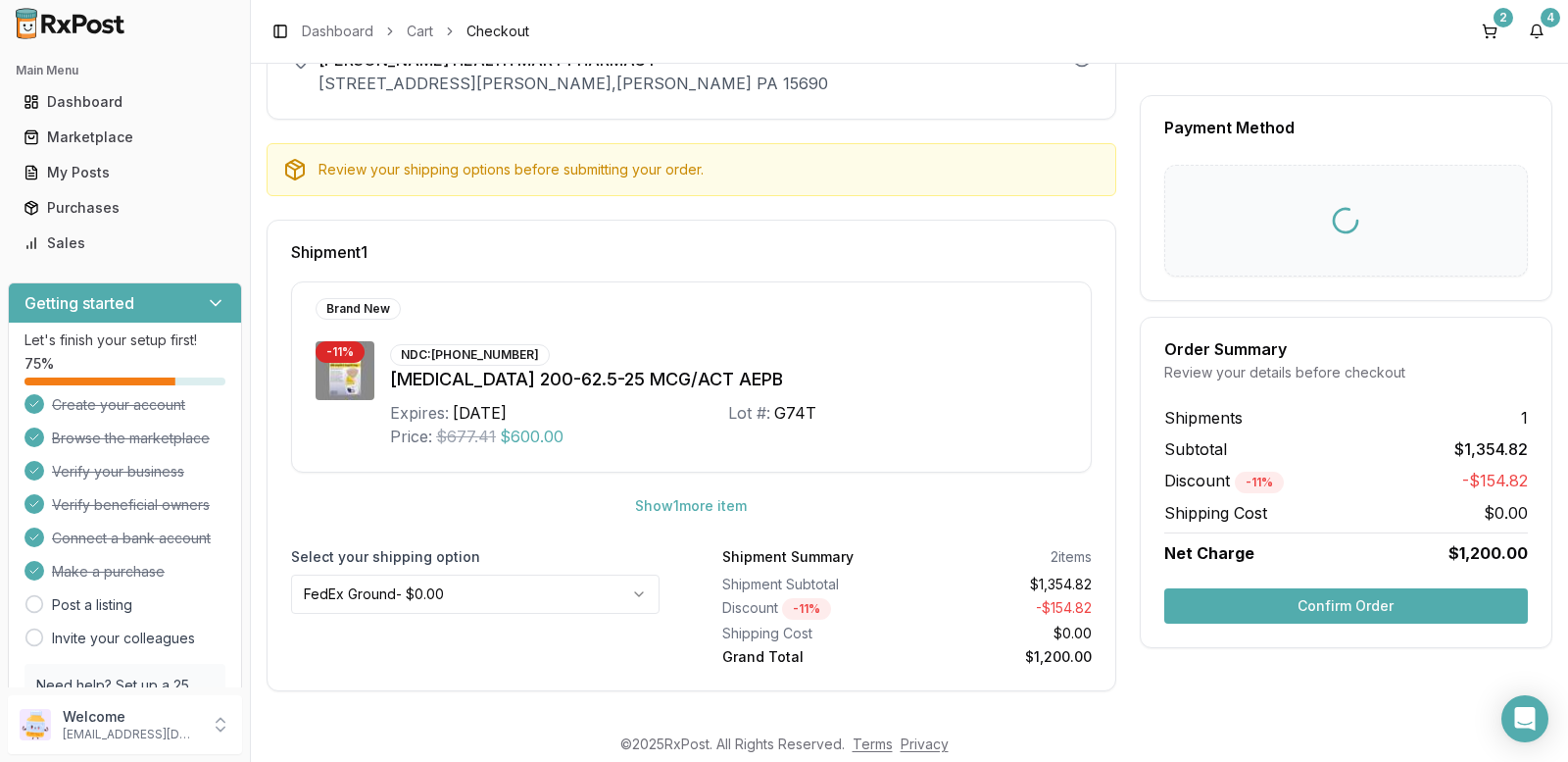
scroll to position [16, 0]
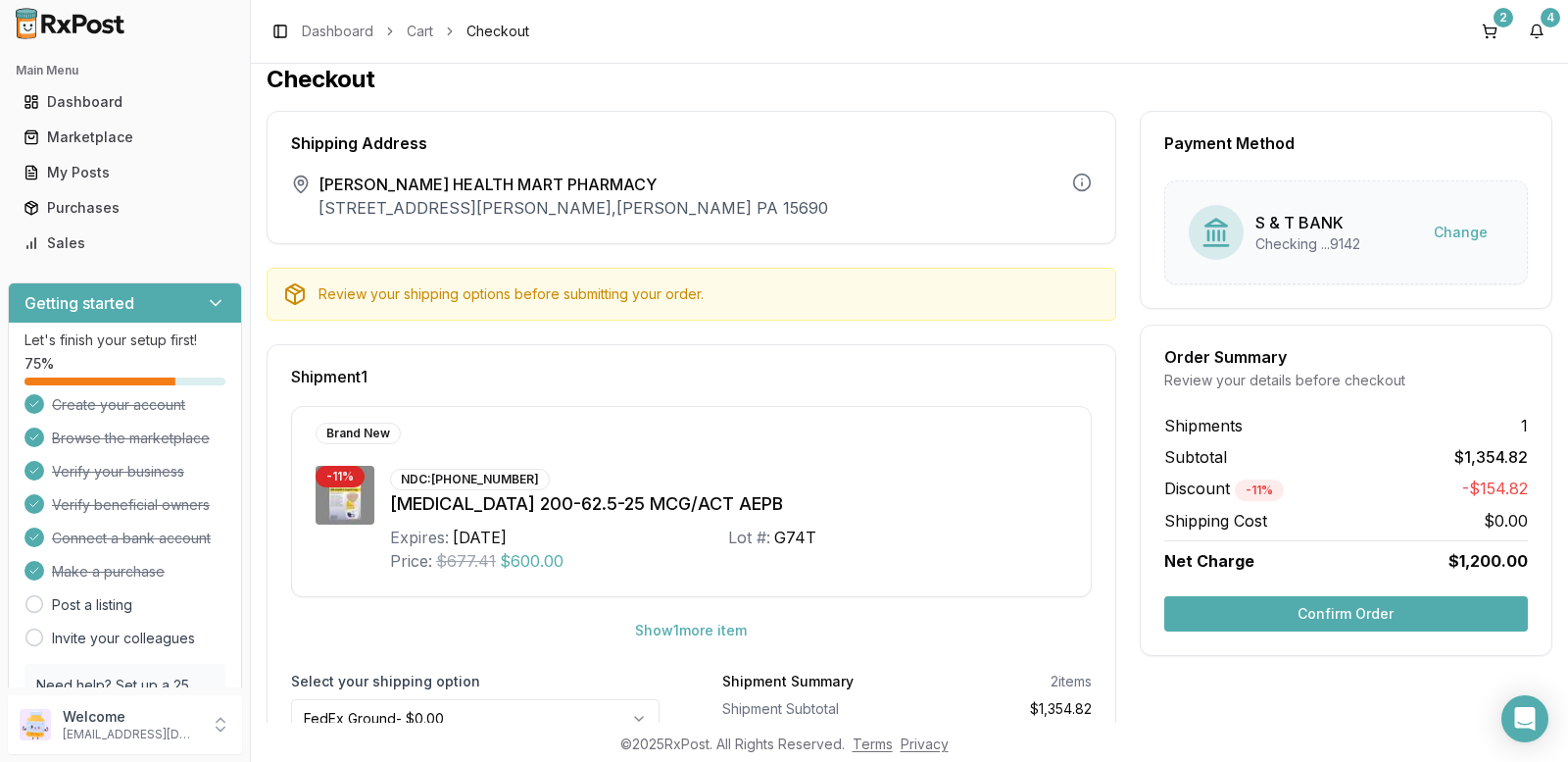
click at [1318, 607] on button "Confirm Order" at bounding box center [1346, 614] width 363 height 36
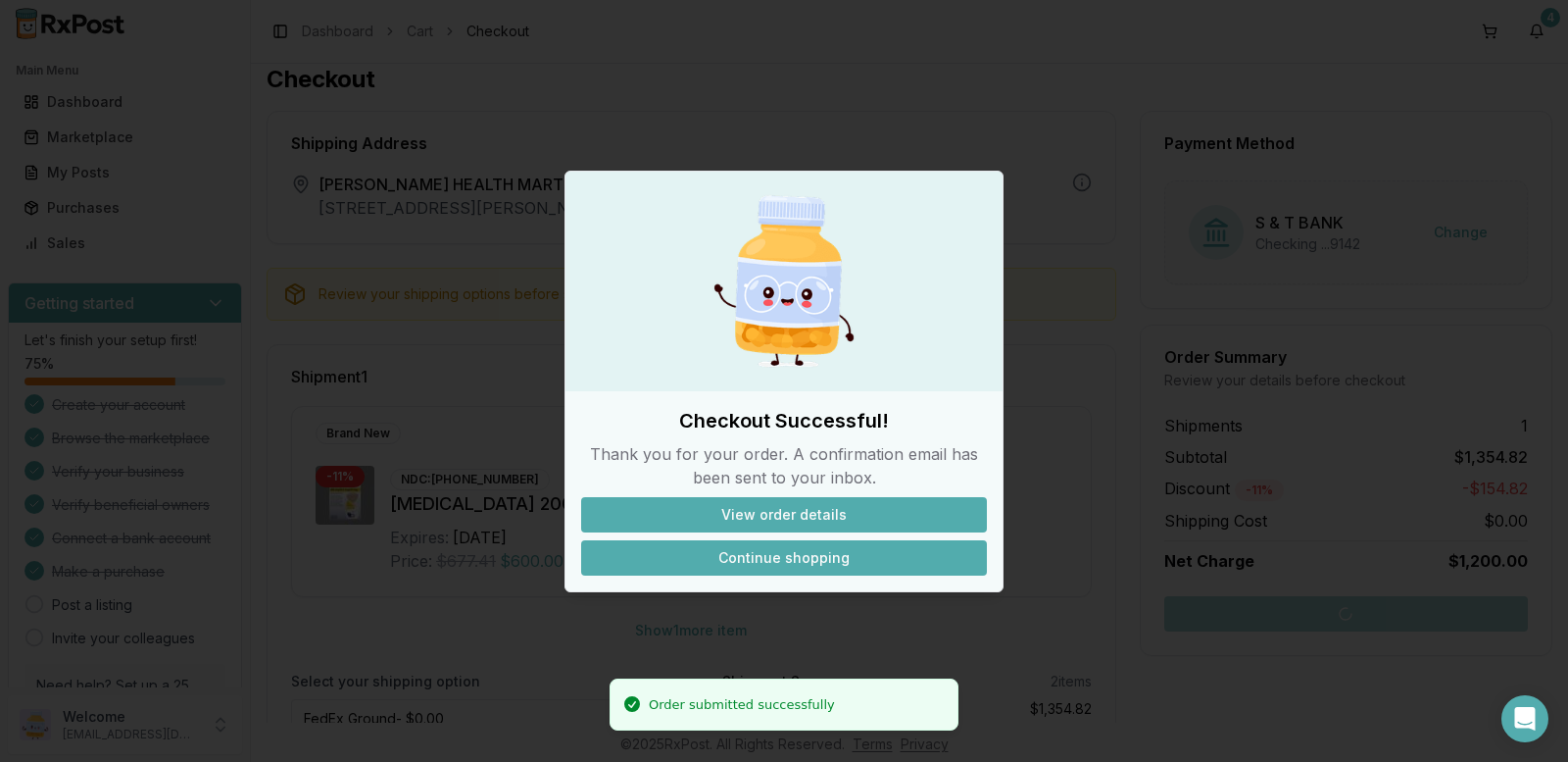
click at [806, 551] on button "Continue shopping" at bounding box center [784, 558] width 406 height 36
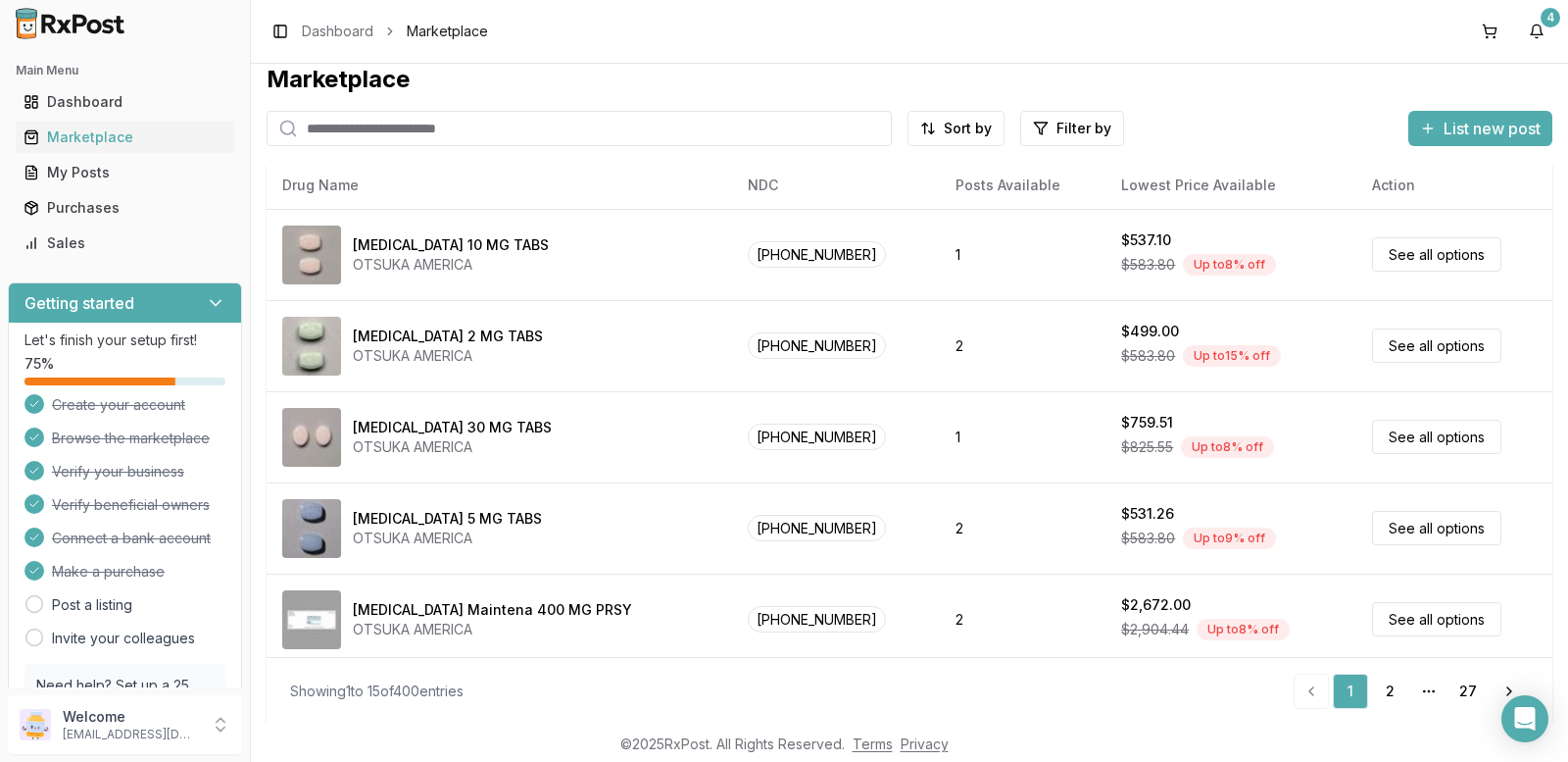
click at [319, 129] on input "search" at bounding box center [579, 128] width 626 height 36
type input "*******"
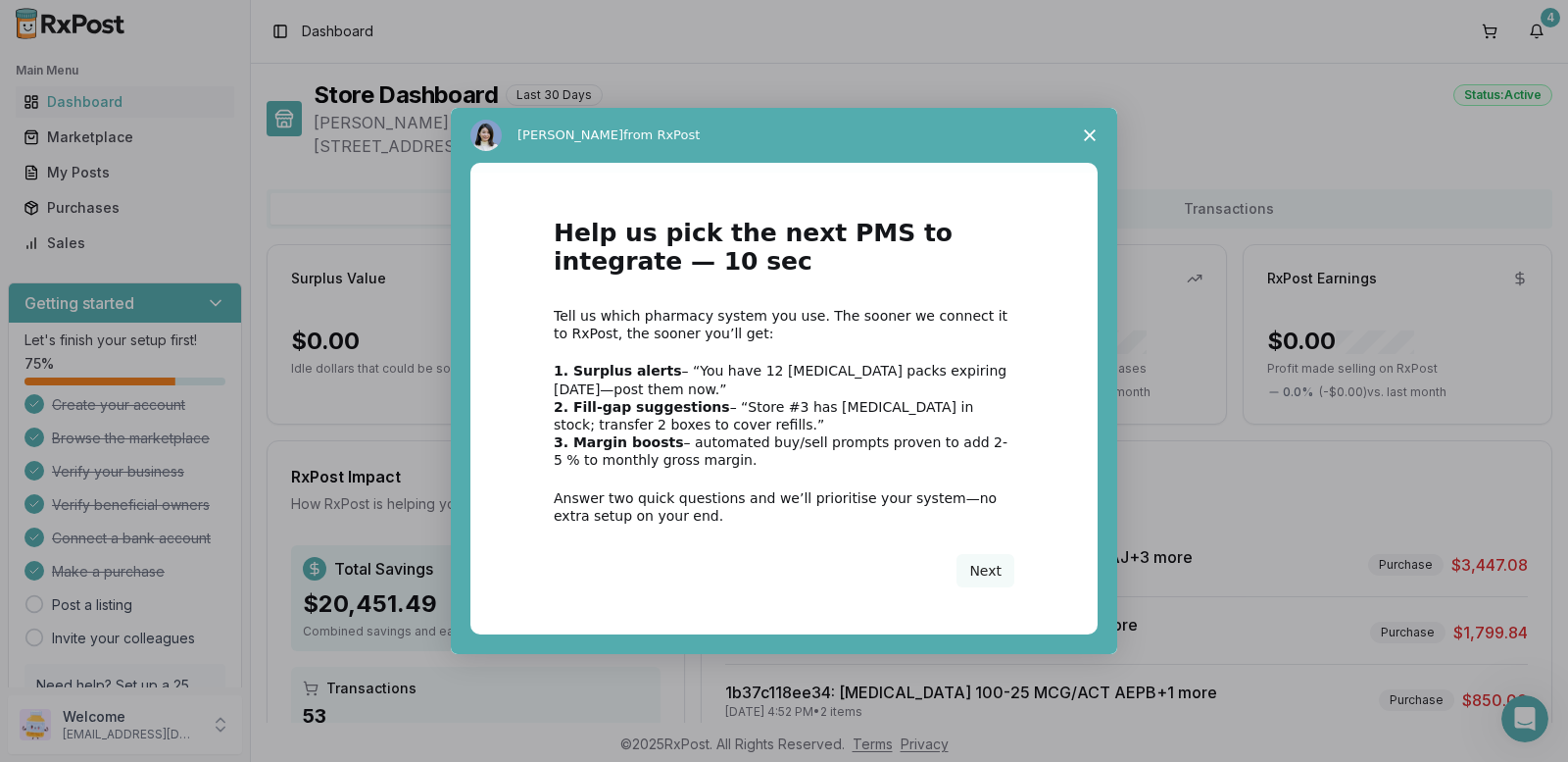
click at [1089, 136] on polygon "Close survey" at bounding box center [1090, 135] width 12 height 12
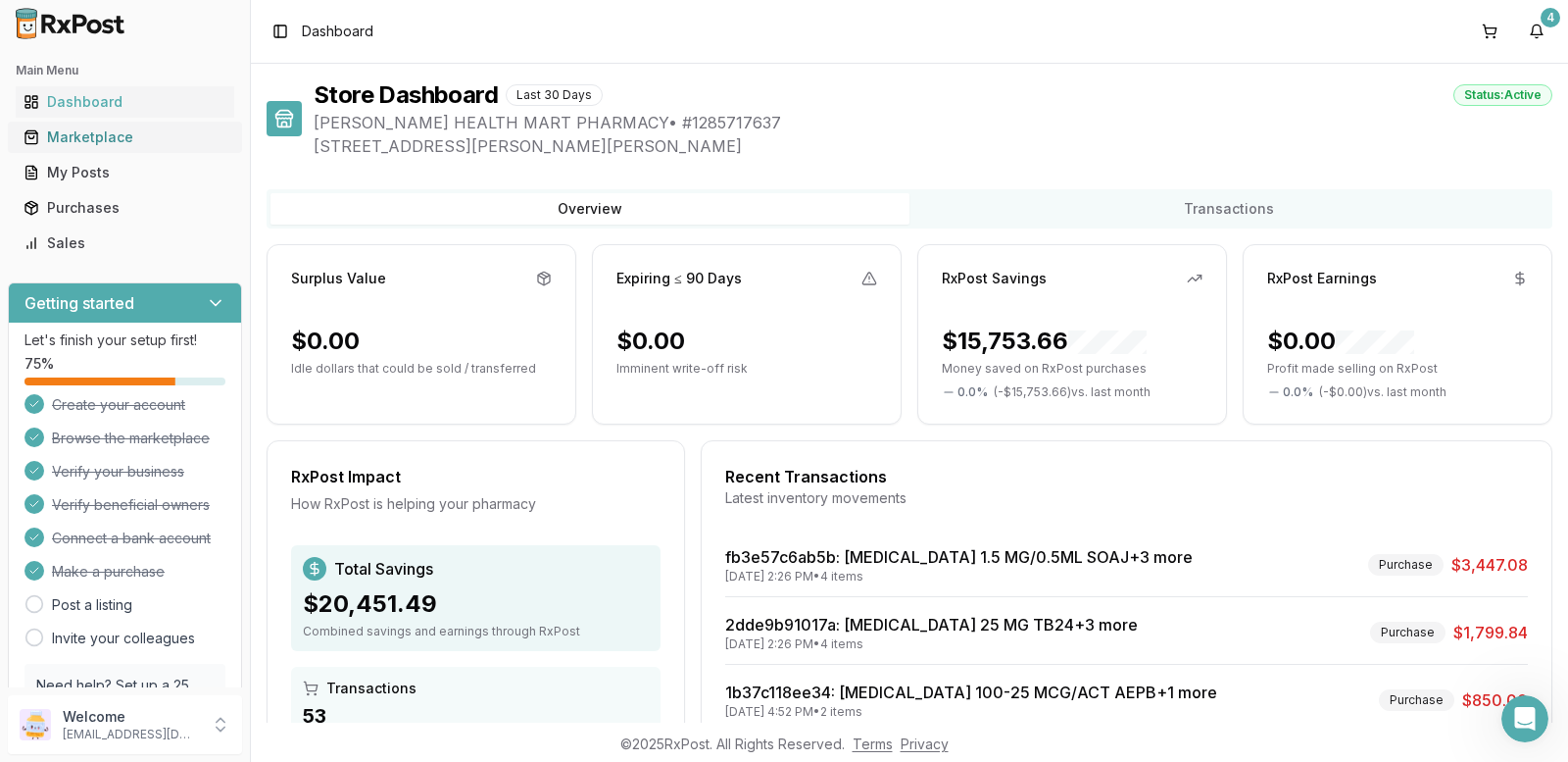
click at [57, 139] on div "Marketplace" at bounding box center [125, 137] width 203 height 20
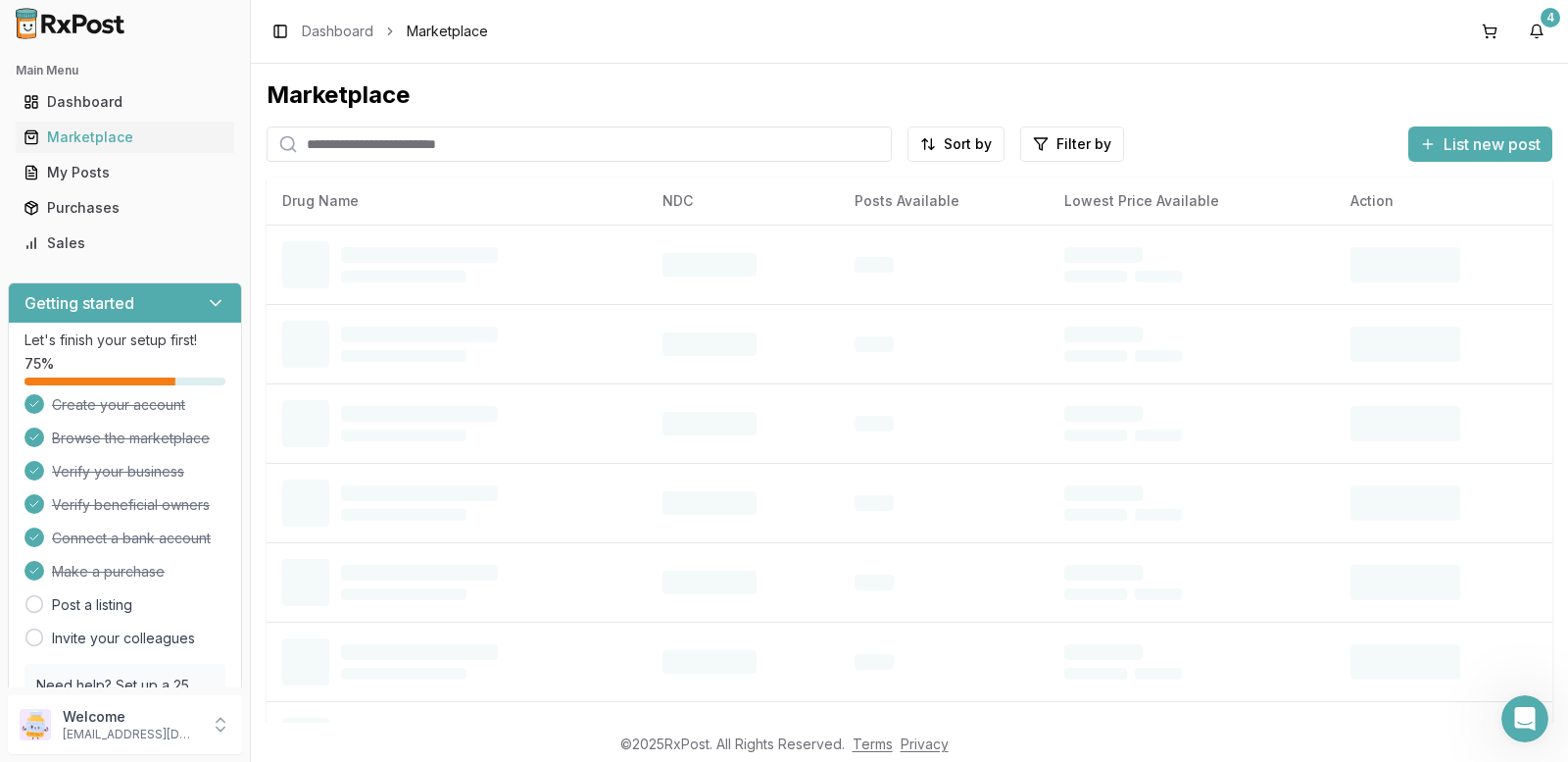
click at [335, 146] on input "search" at bounding box center [579, 144] width 626 height 36
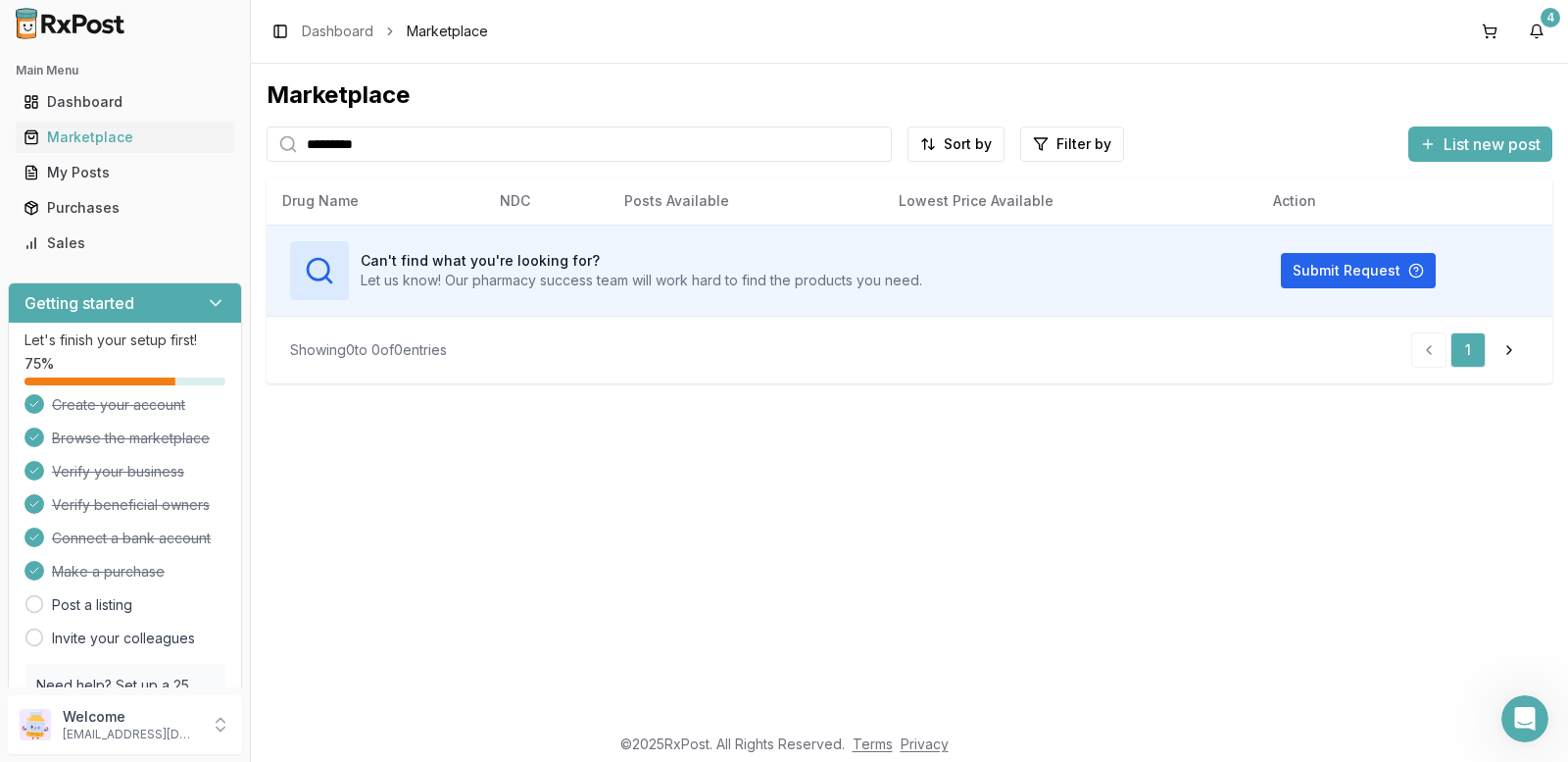
click at [413, 147] on input "*********" at bounding box center [579, 144] width 626 height 36
type input "*******"
type input "*"
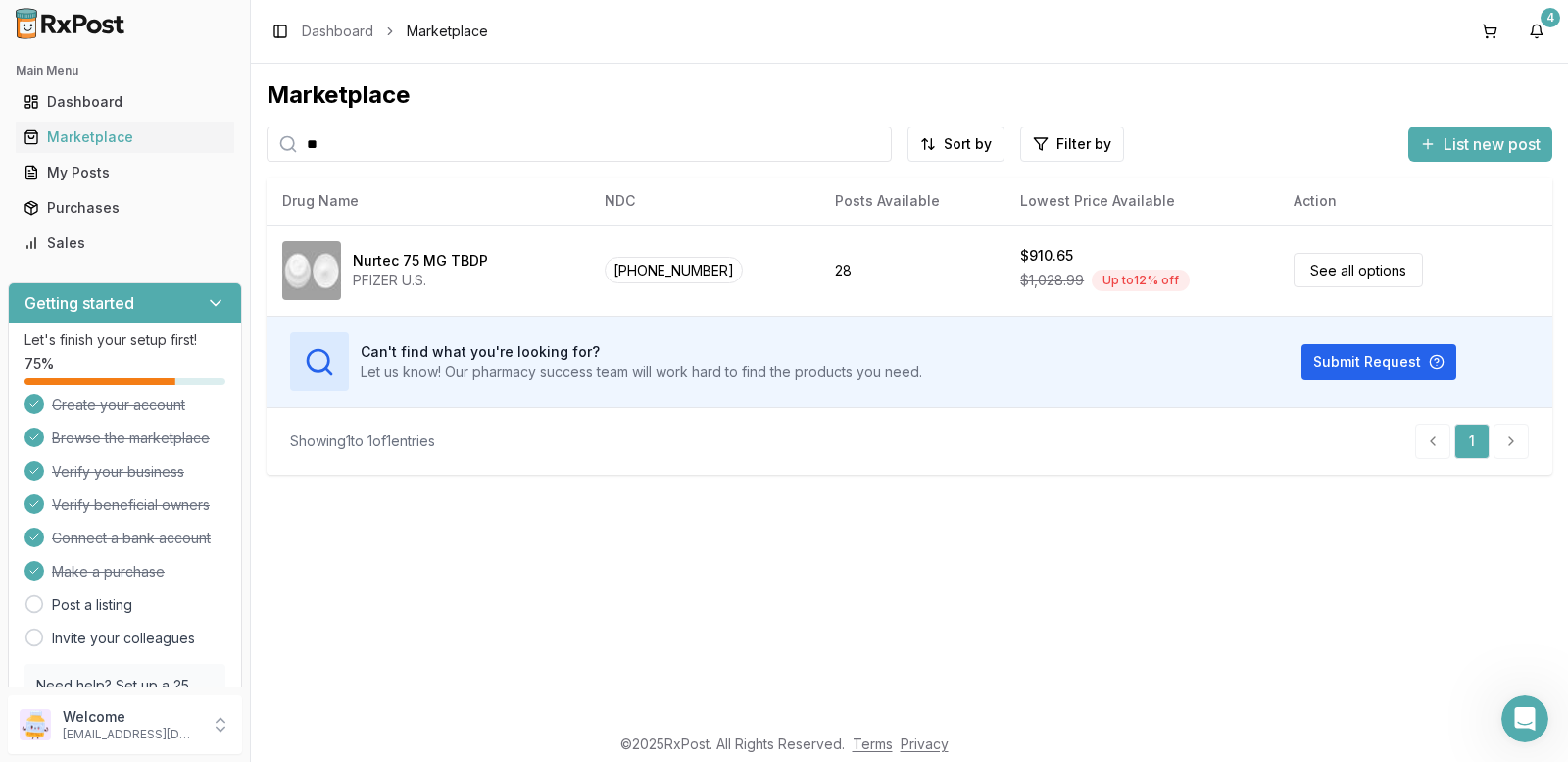
type input "*"
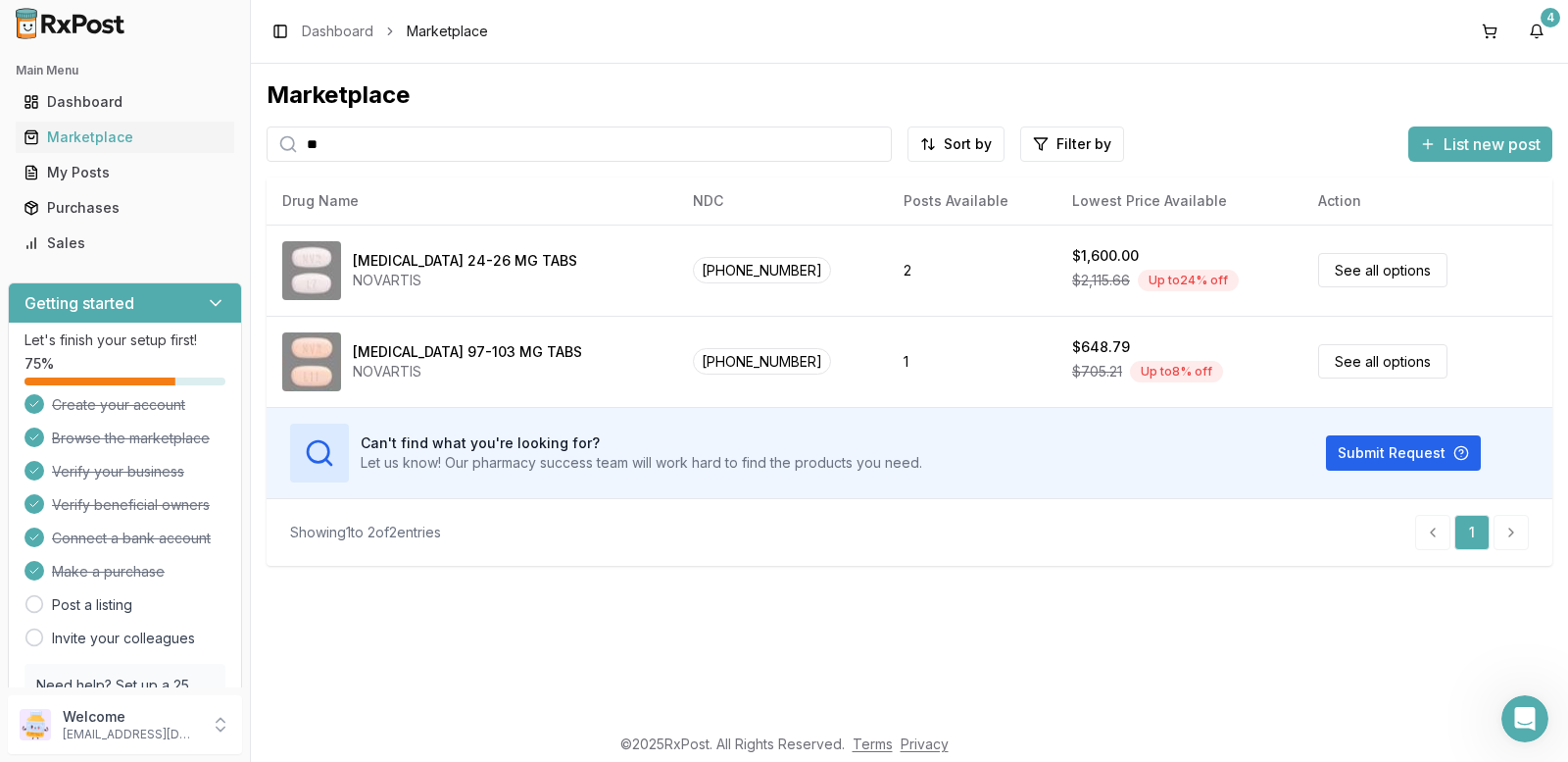
type input "*"
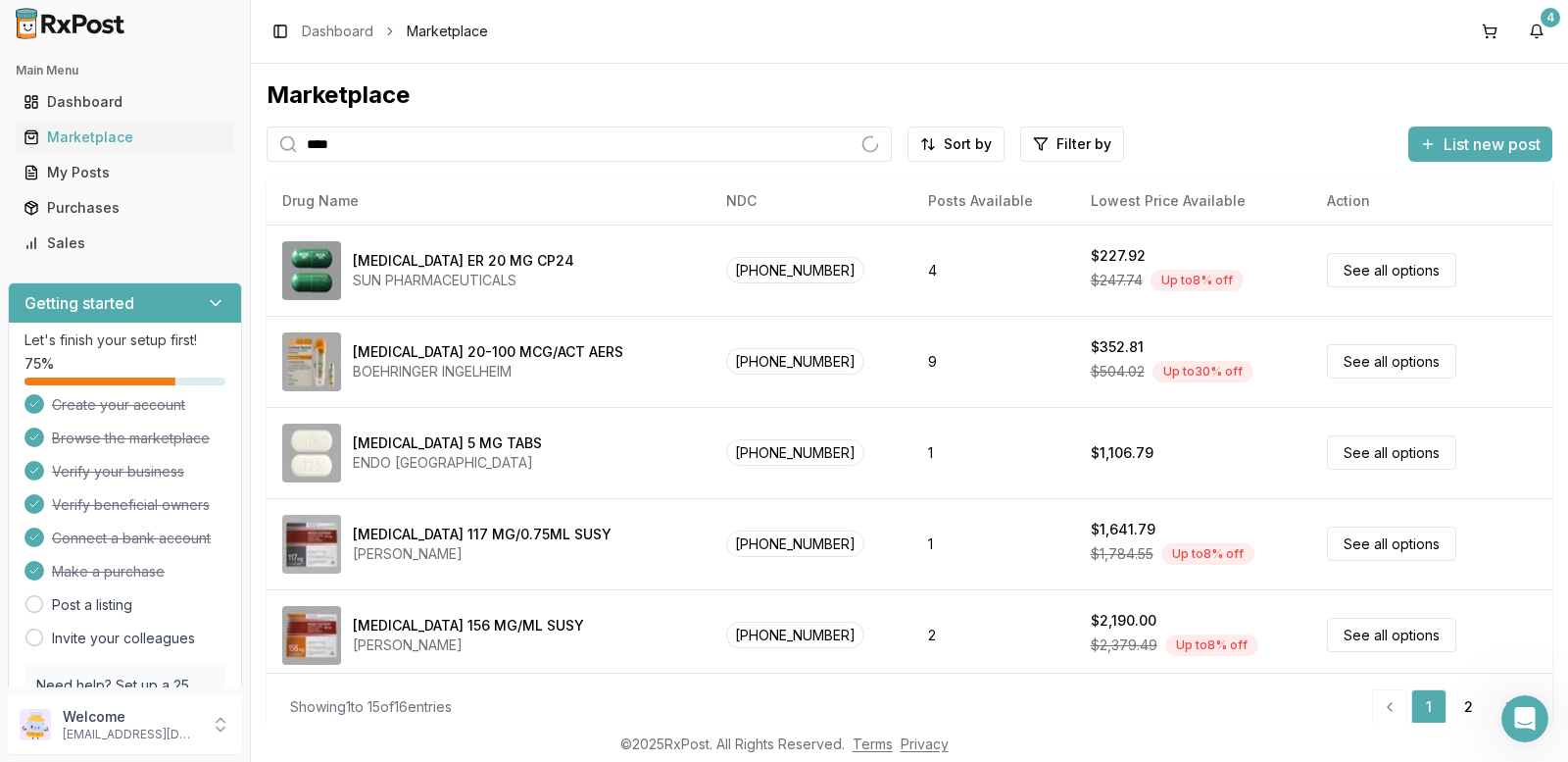
type input "****"
